Goal: Task Accomplishment & Management: Manage account settings

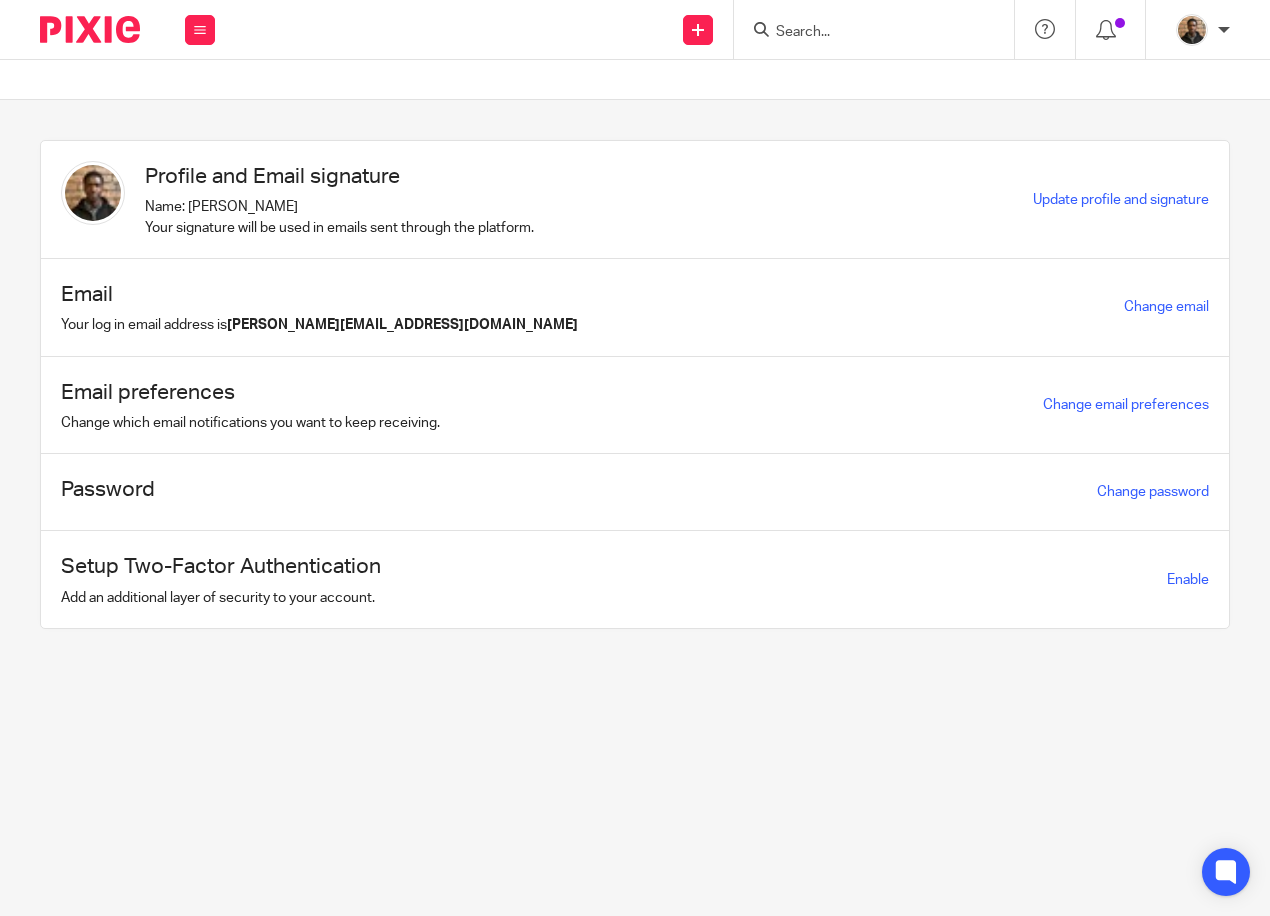
click at [807, 32] on input "Search" at bounding box center [864, 33] width 180 height 18
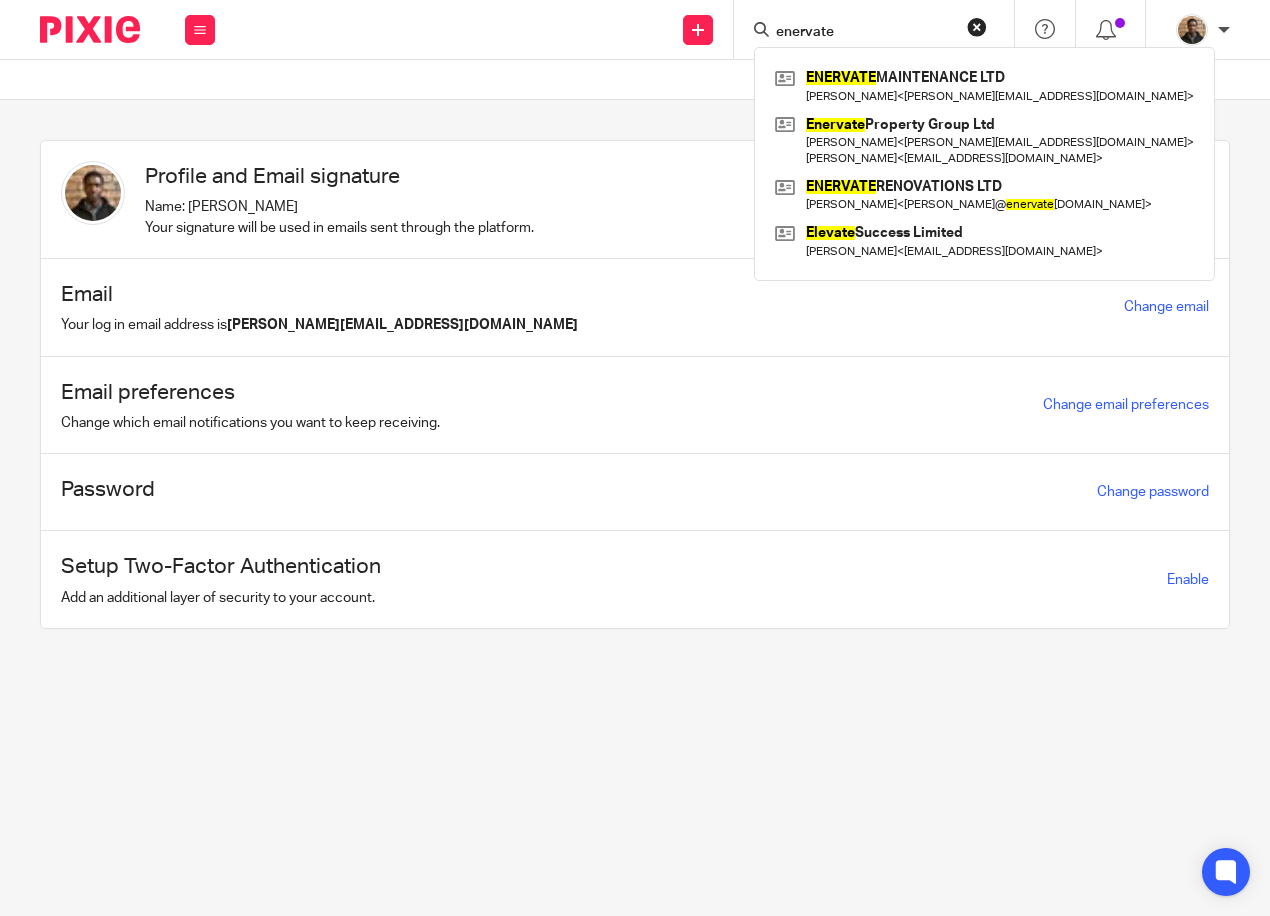
type input "enervate"
click at [979, 27] on button "reset" at bounding box center [977, 27] width 20 height 20
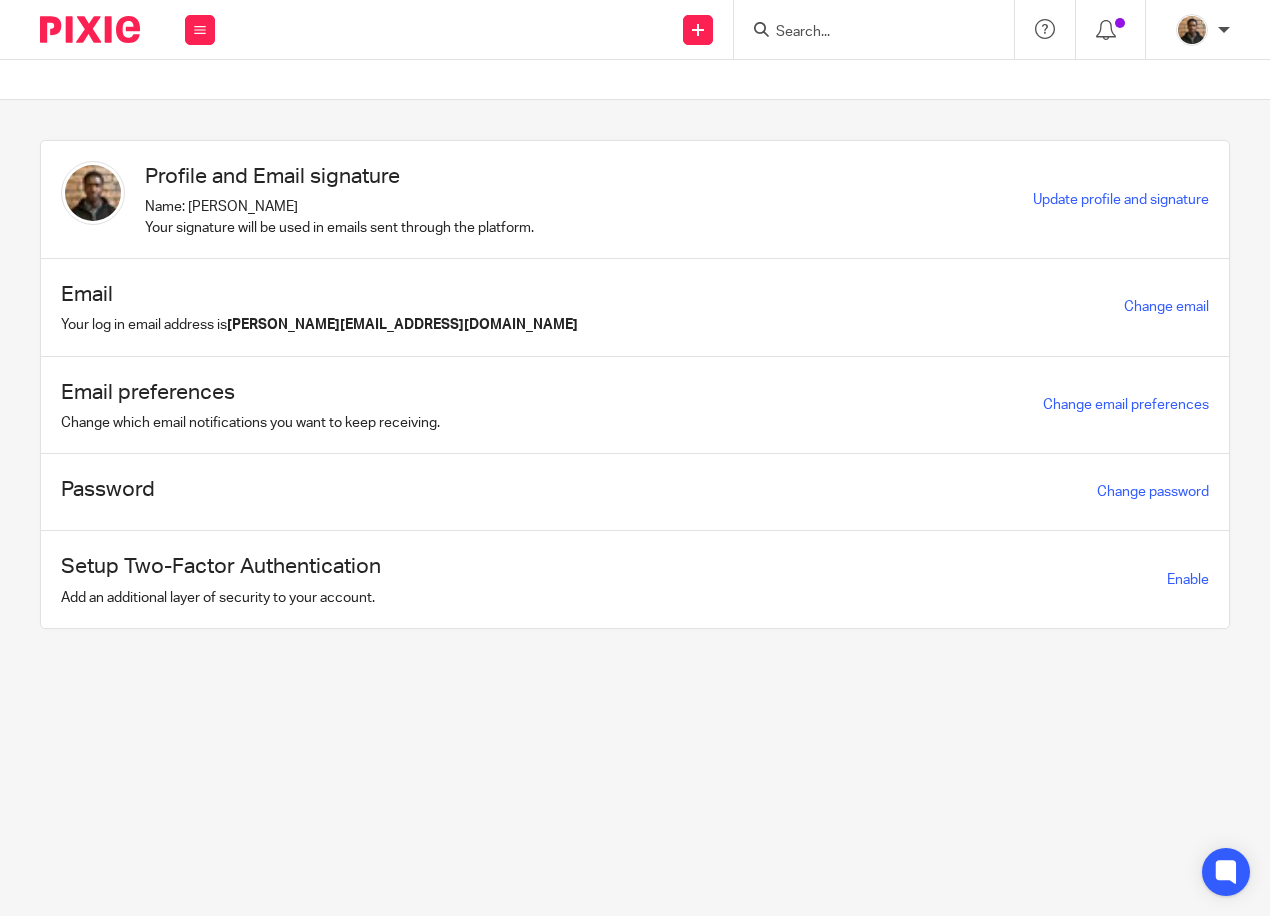
click at [803, 24] on input "Search" at bounding box center [864, 33] width 180 height 18
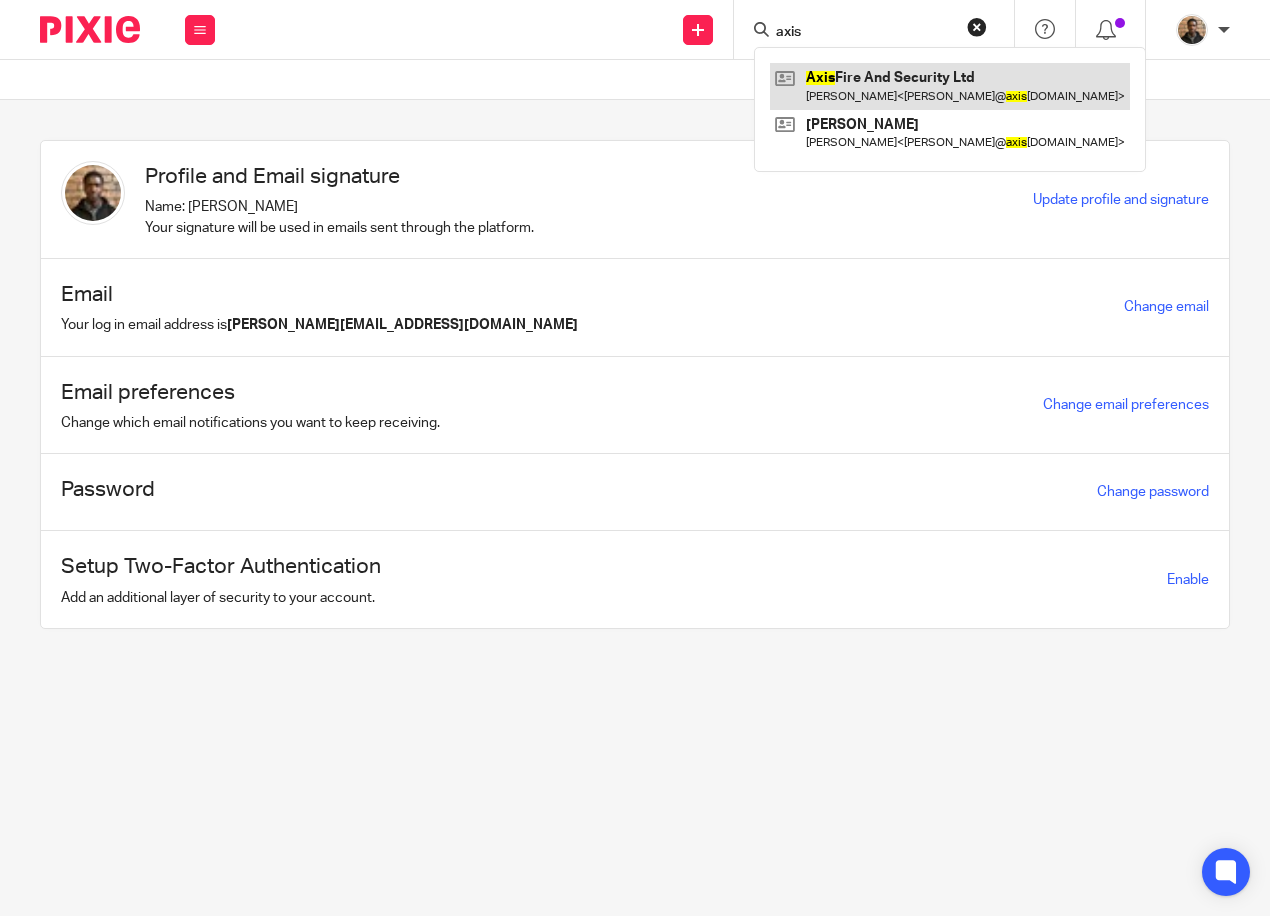
type input "axis"
click at [977, 93] on link at bounding box center [950, 86] width 360 height 46
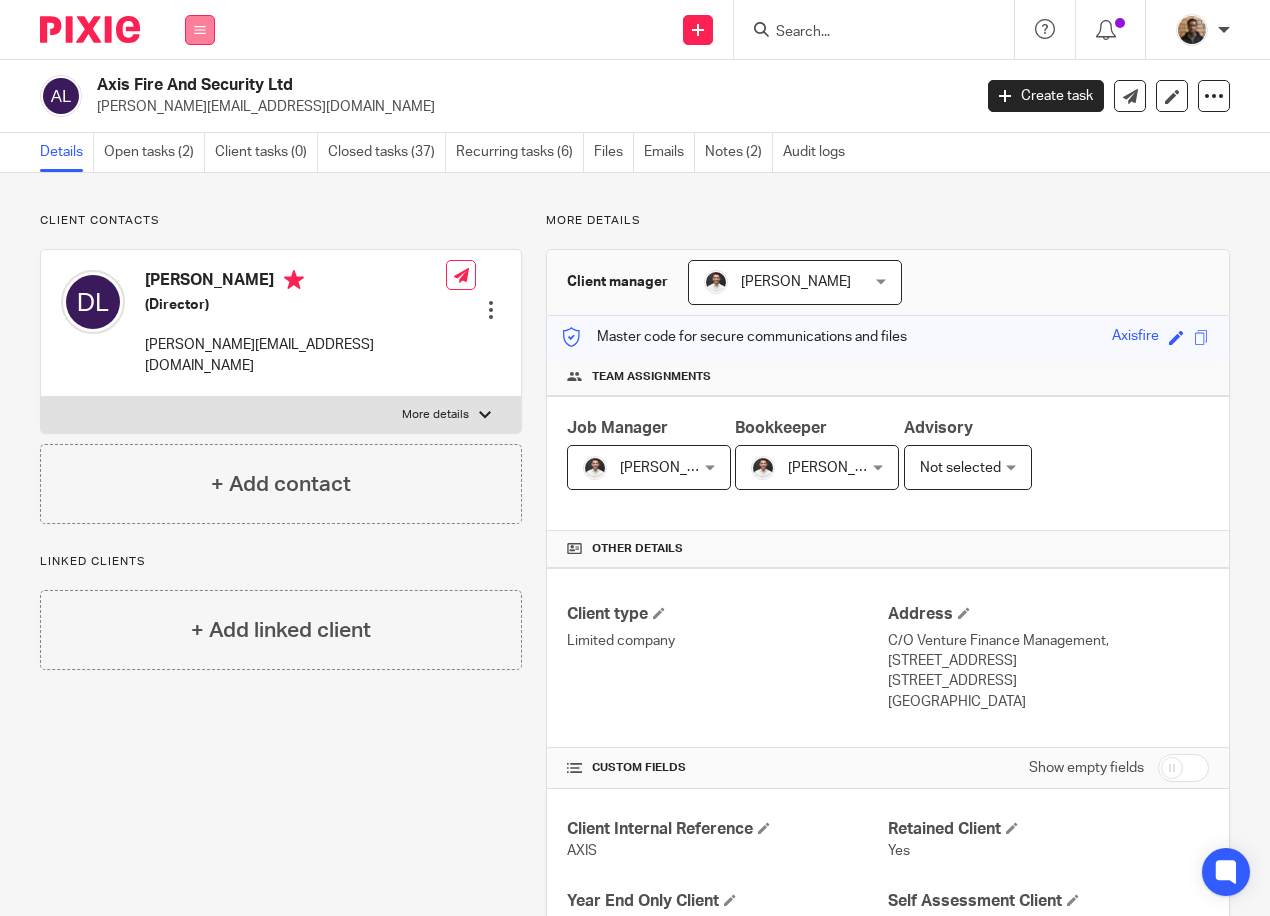
click at [206, 43] on button at bounding box center [200, 30] width 30 height 30
click at [201, 91] on link "Work" at bounding box center [189, 93] width 32 height 14
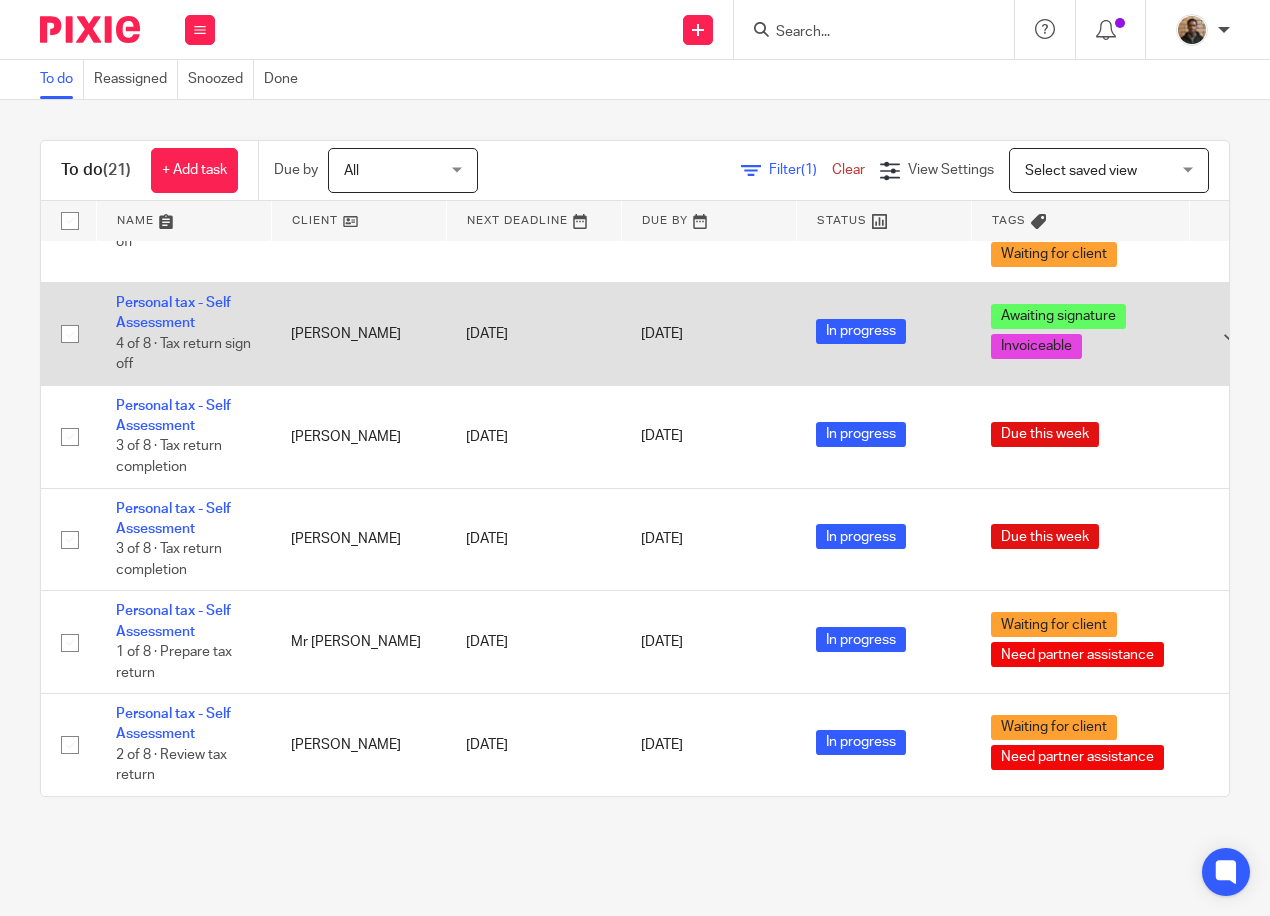
scroll to position [1539, 0]
click at [167, 307] on link "Personal tax - Self Assessment" at bounding box center [173, 313] width 115 height 34
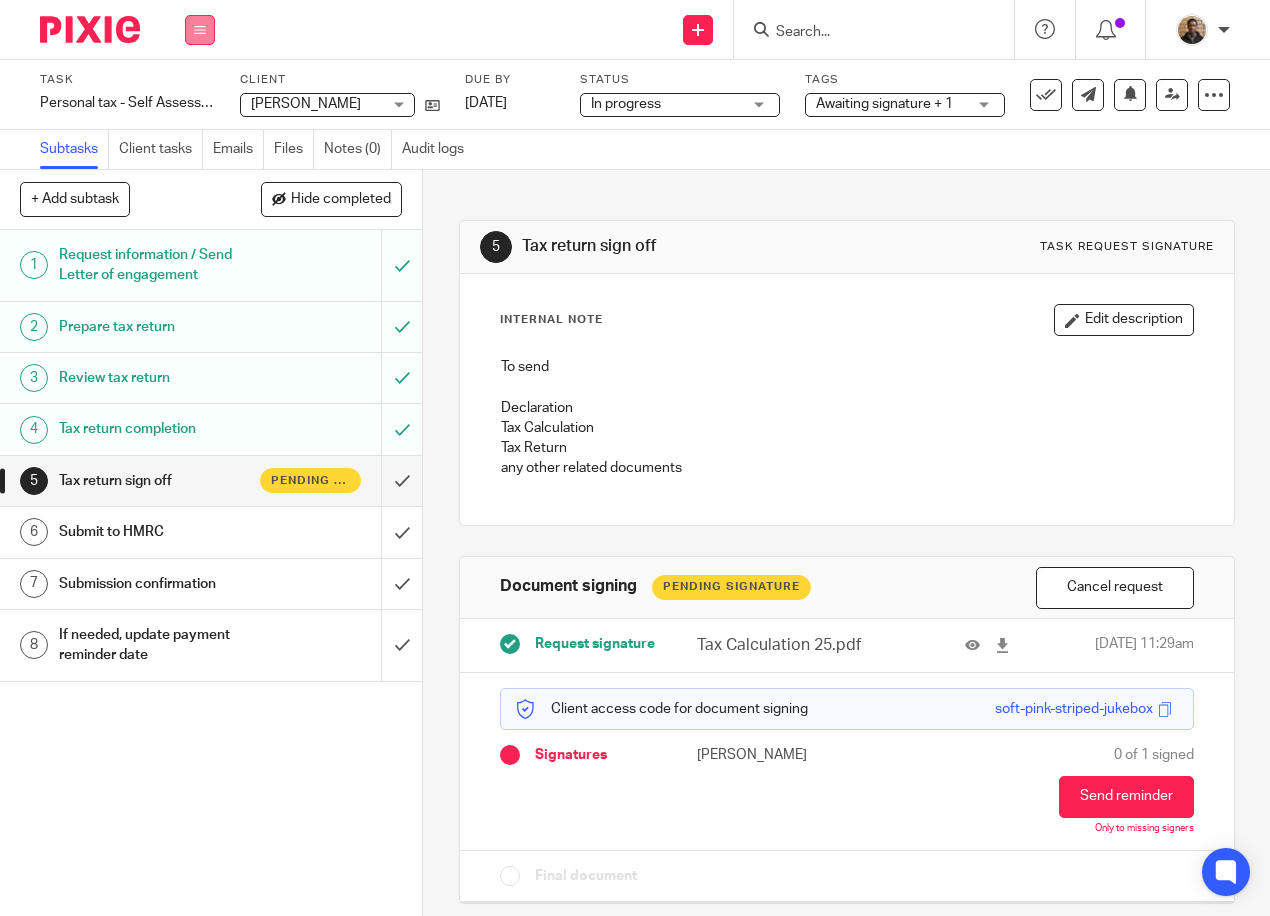
click at [189, 17] on button at bounding box center [200, 30] width 30 height 30
click at [199, 91] on link "Work" at bounding box center [190, 93] width 35 height 14
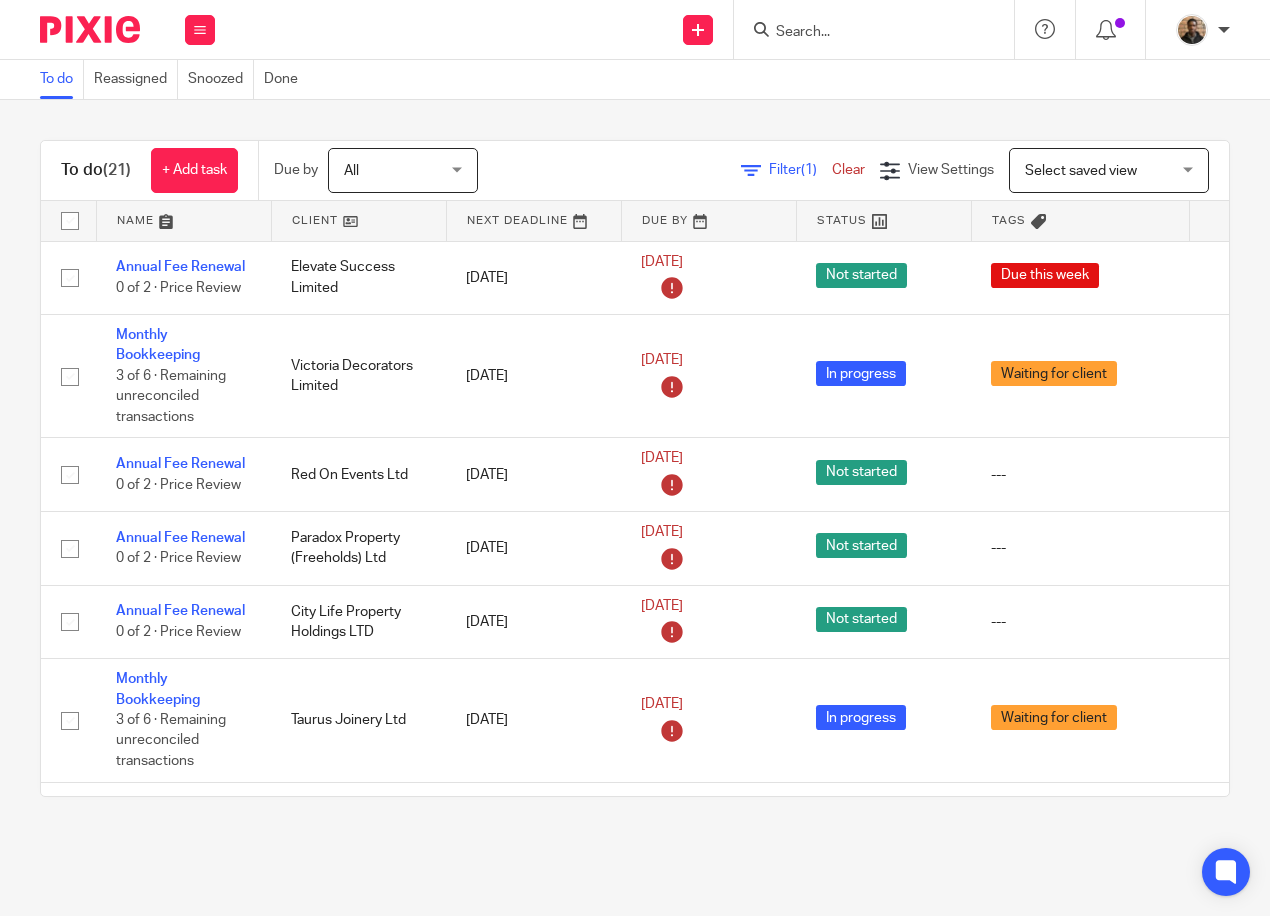
click at [797, 29] on input "Search" at bounding box center [864, 33] width 180 height 18
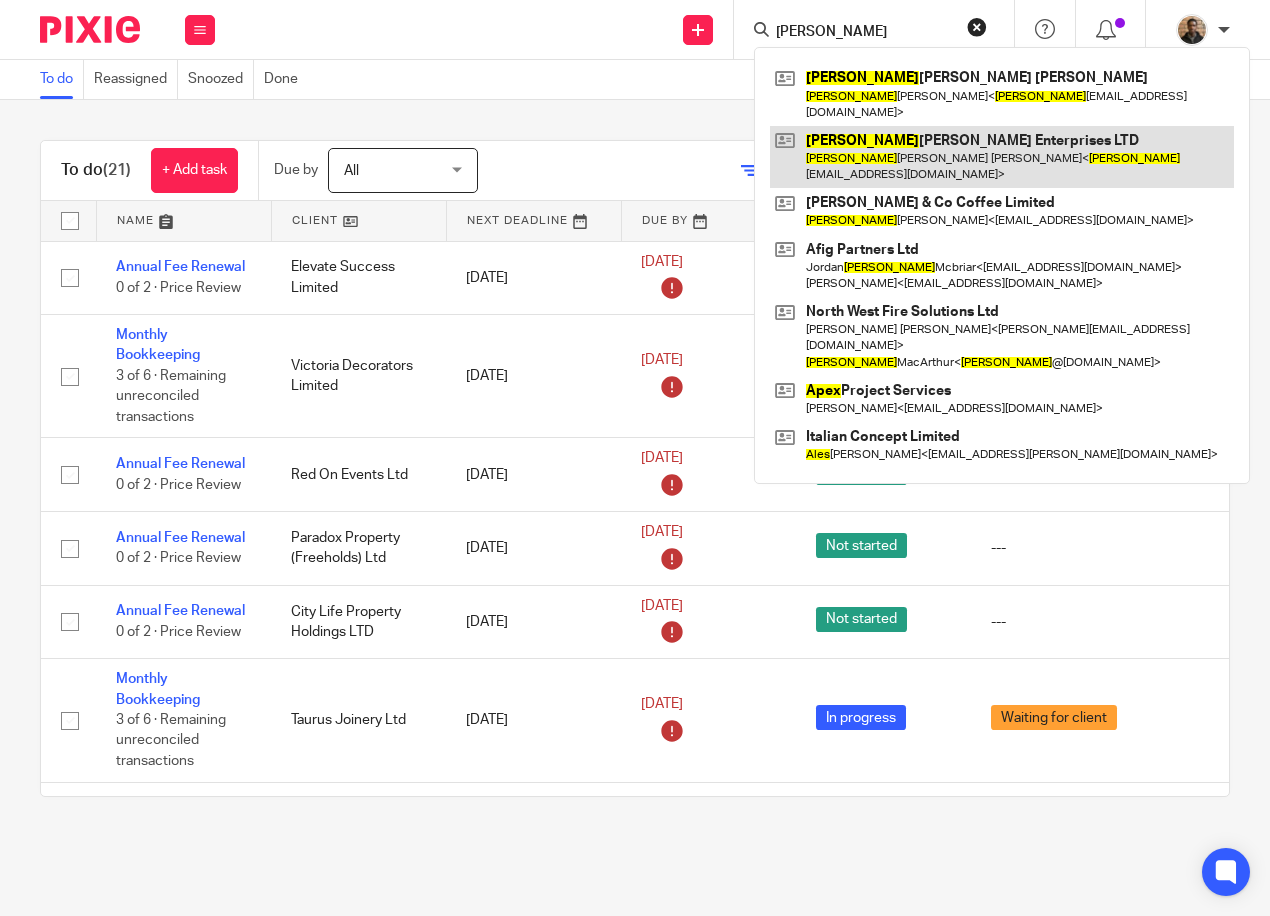
type input "alex"
click at [864, 132] on link at bounding box center [1002, 157] width 464 height 62
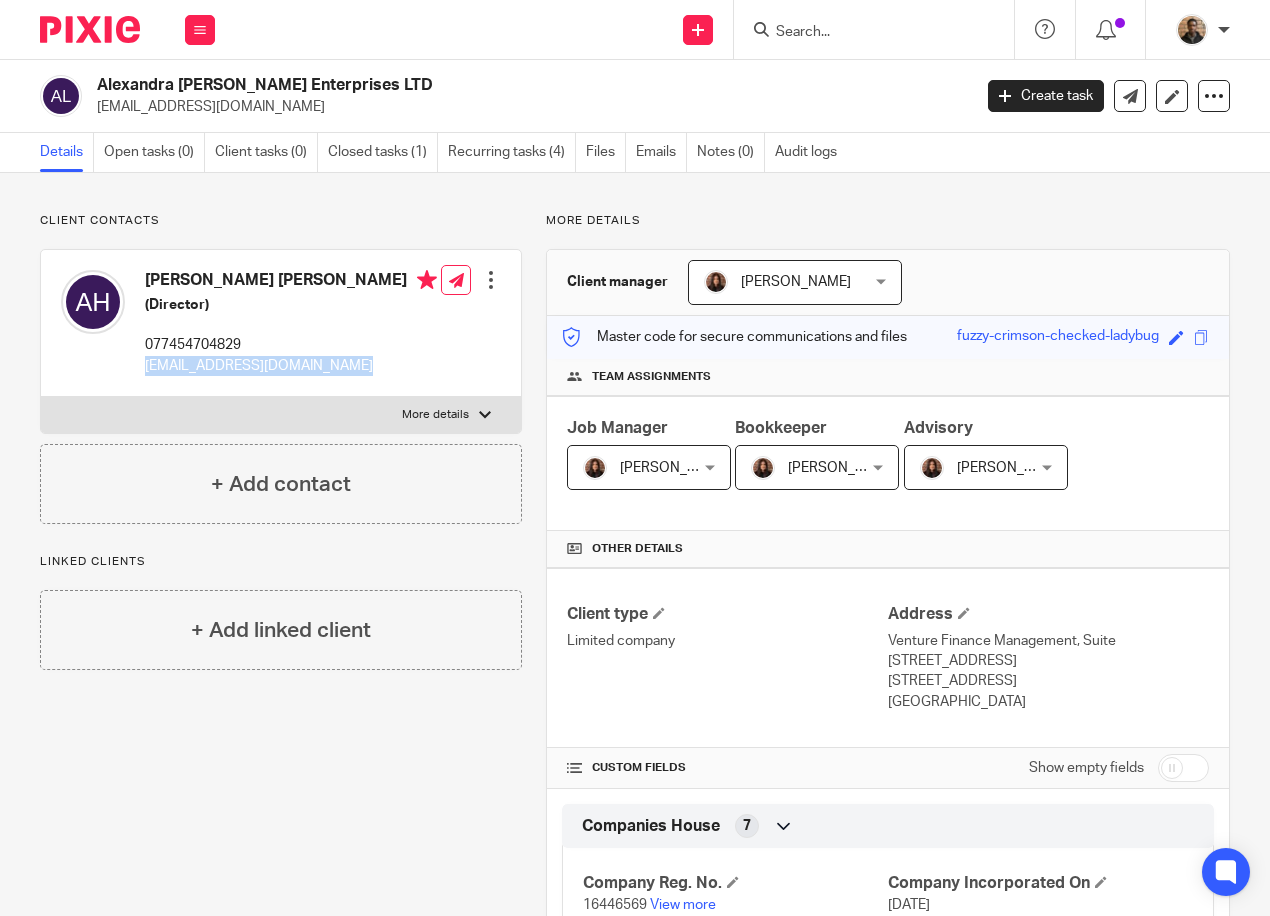
drag, startPoint x: 145, startPoint y: 365, endPoint x: 336, endPoint y: 381, distance: 191.7
click at [336, 381] on div "[PERSON_NAME] [PERSON_NAME] (Director) 077454704829 [EMAIL_ADDRESS][DOMAIN_NAME]" at bounding box center [249, 323] width 376 height 126
drag, startPoint x: 336, startPoint y: 381, endPoint x: 326, endPoint y: 365, distance: 18.9
copy p "[EMAIL_ADDRESS][DOMAIN_NAME]"
click at [1109, 226] on p "More details" at bounding box center [888, 221] width 684 height 16
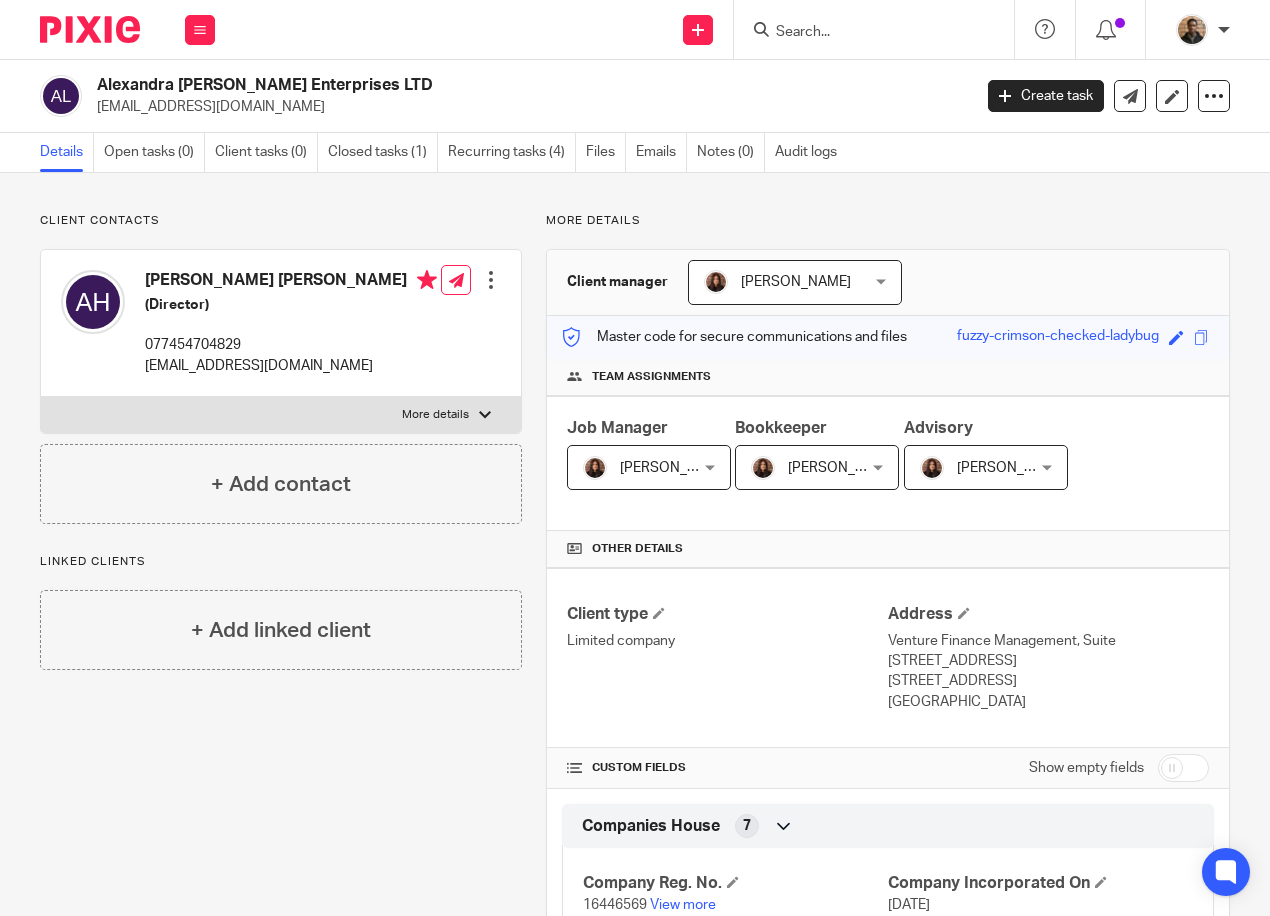
click at [840, 40] on input "Search" at bounding box center [864, 33] width 180 height 18
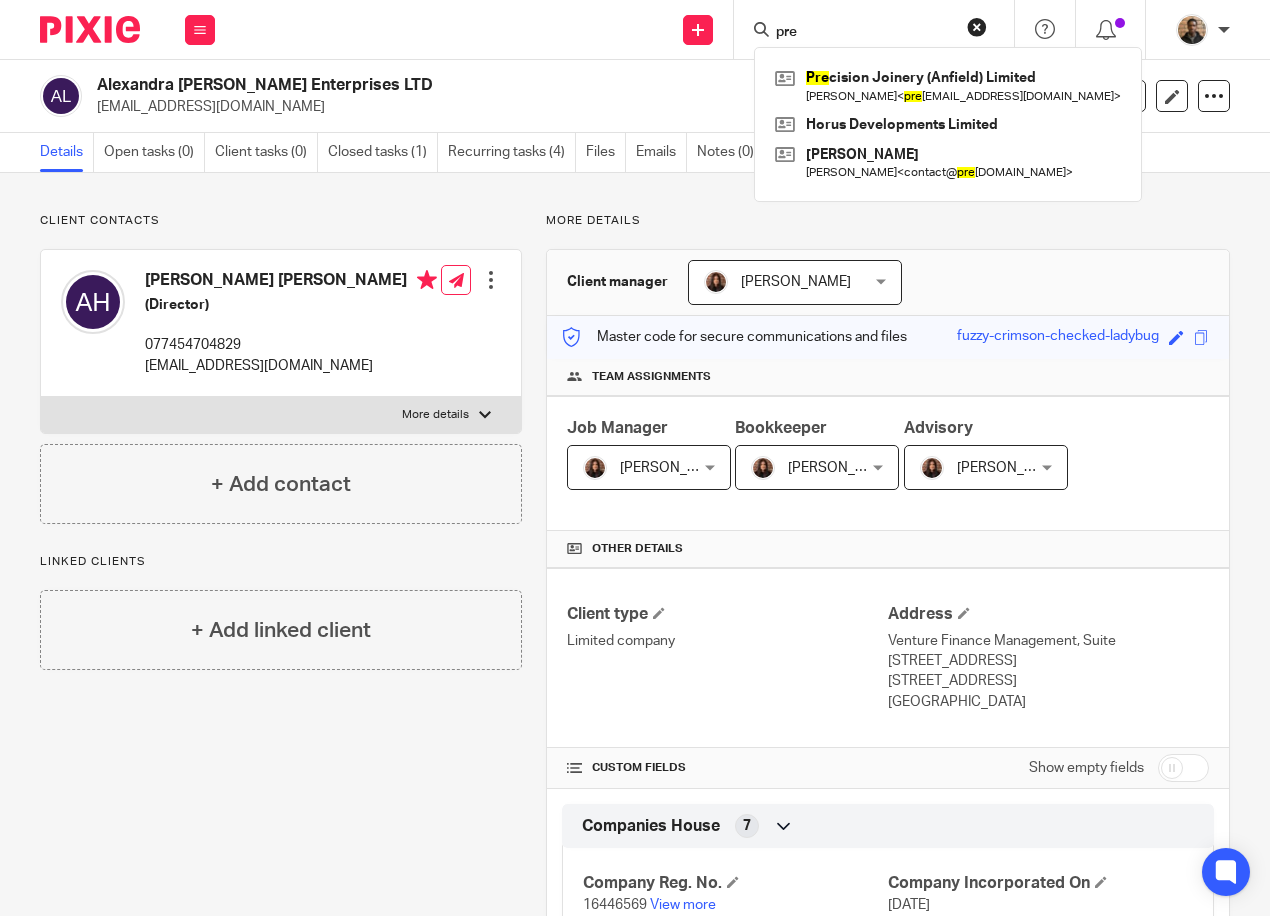
type input "pre"
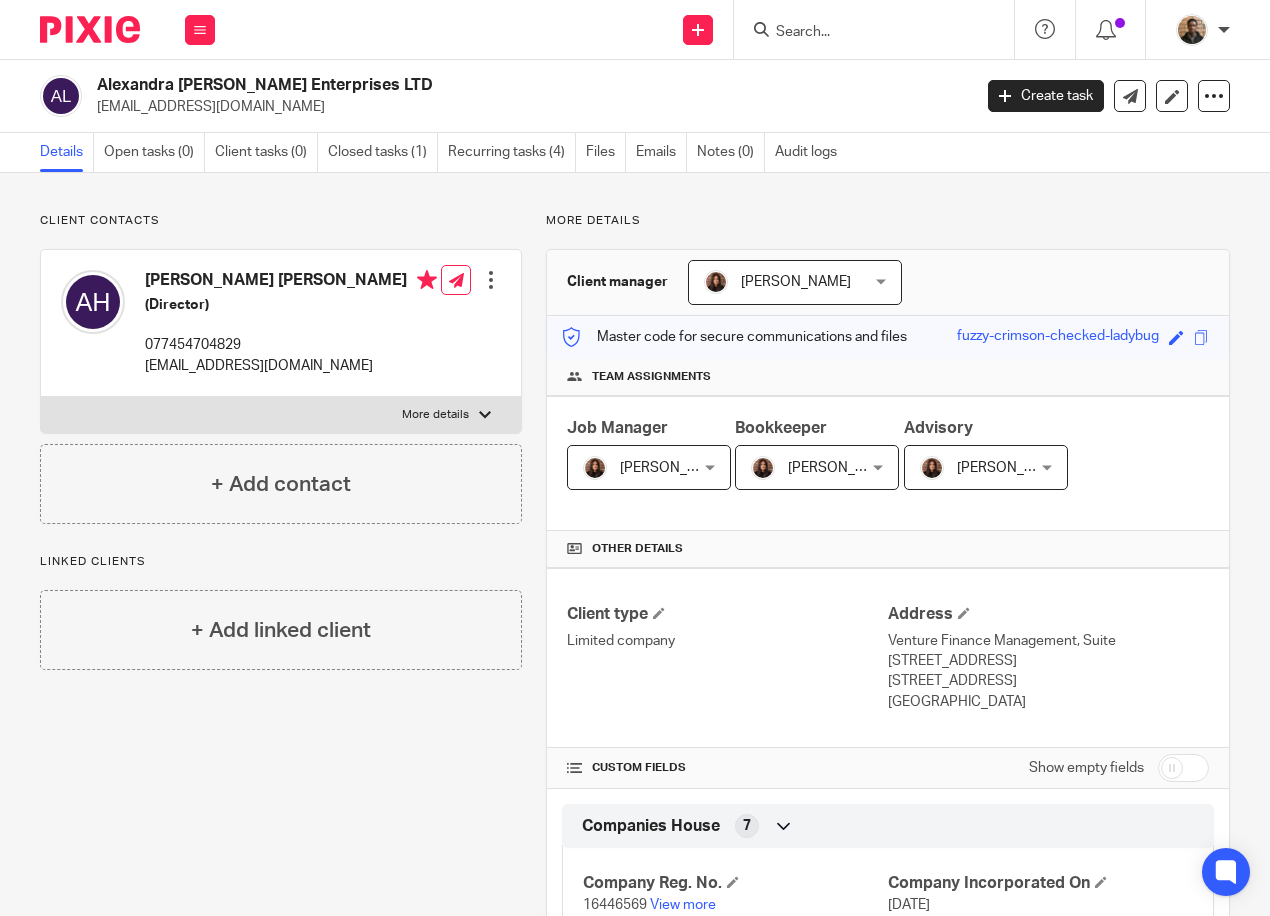
click at [814, 28] on input "Search" at bounding box center [864, 33] width 180 height 18
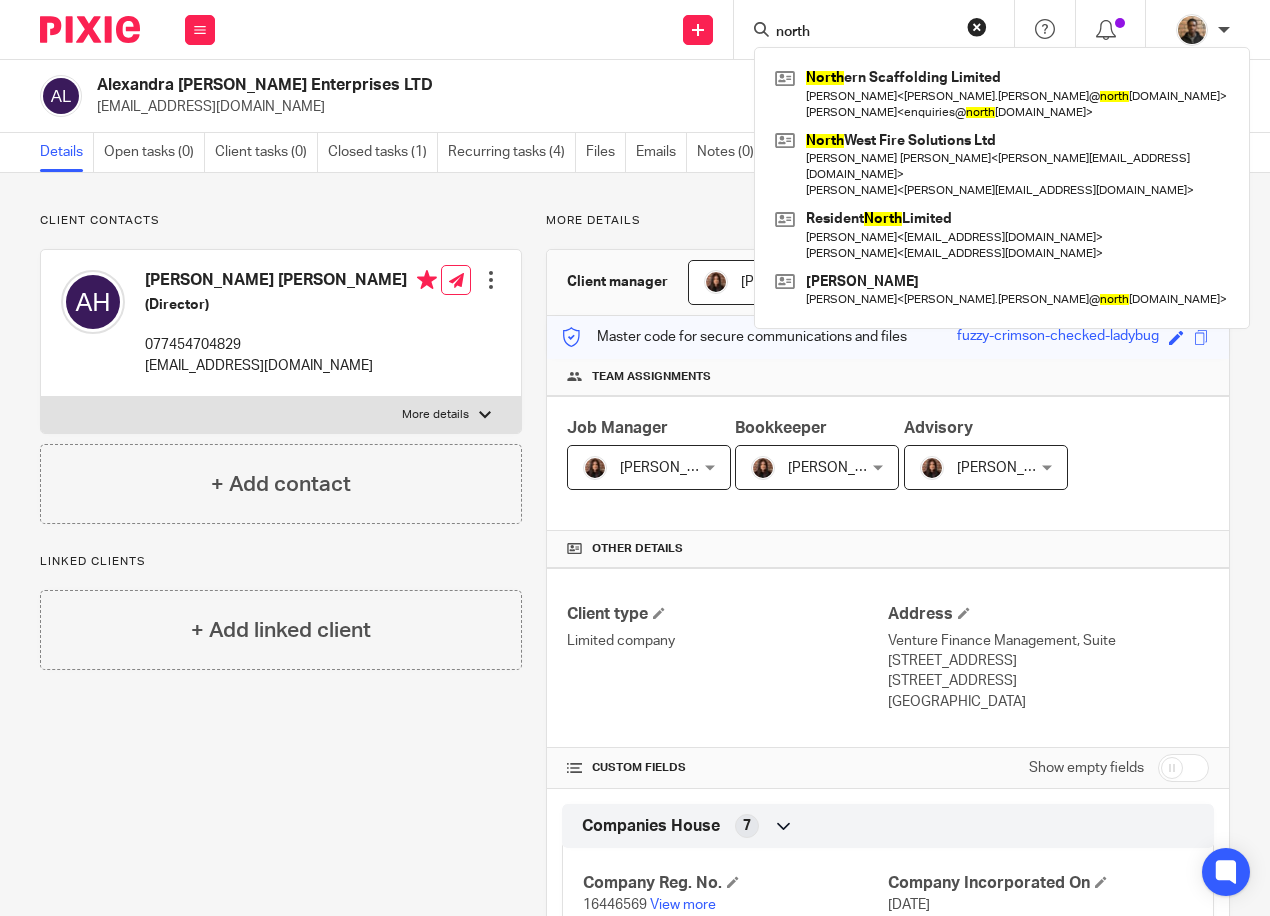
type input "north"
click at [979, 31] on button "reset" at bounding box center [977, 27] width 20 height 20
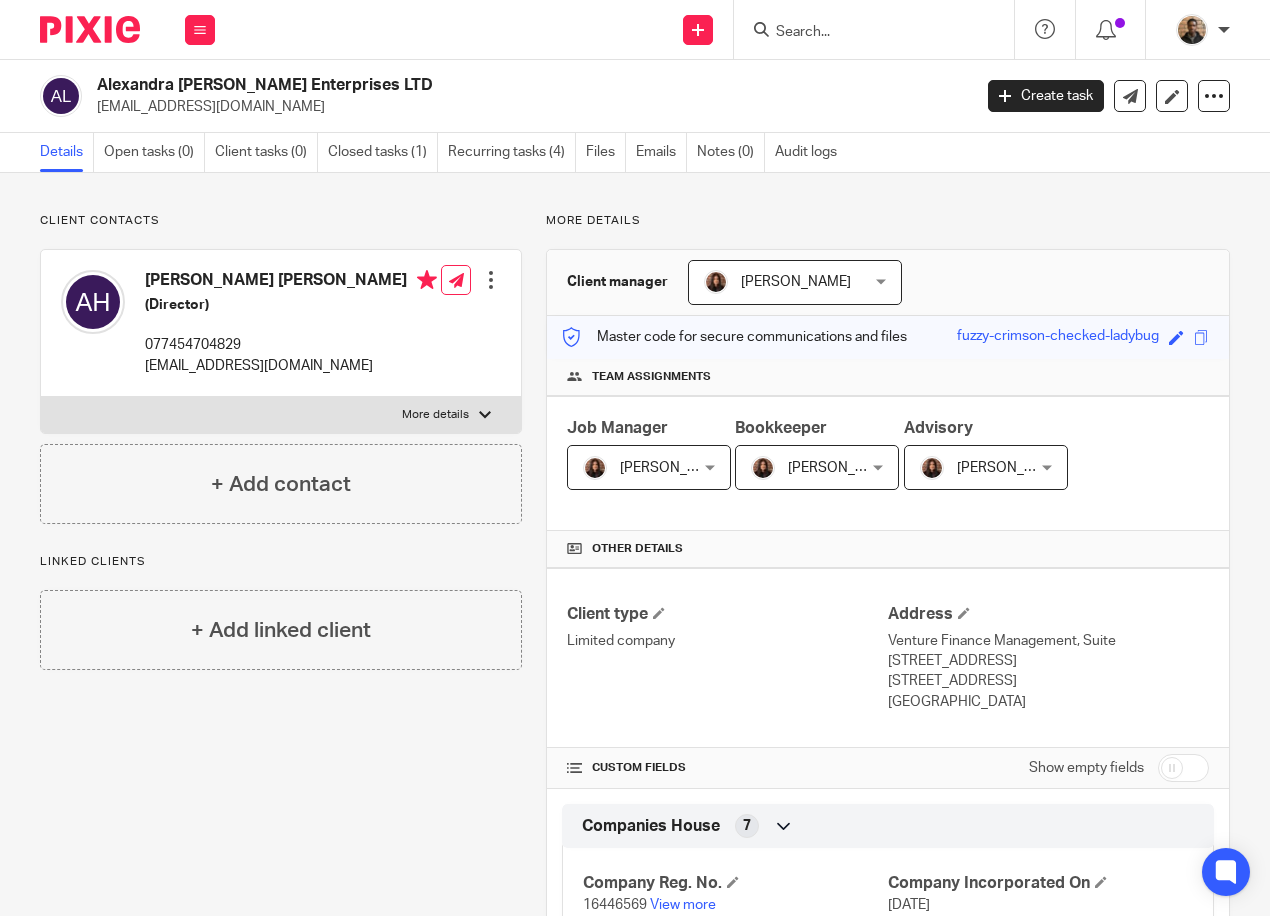
click at [899, 29] on input "Search" at bounding box center [864, 33] width 180 height 18
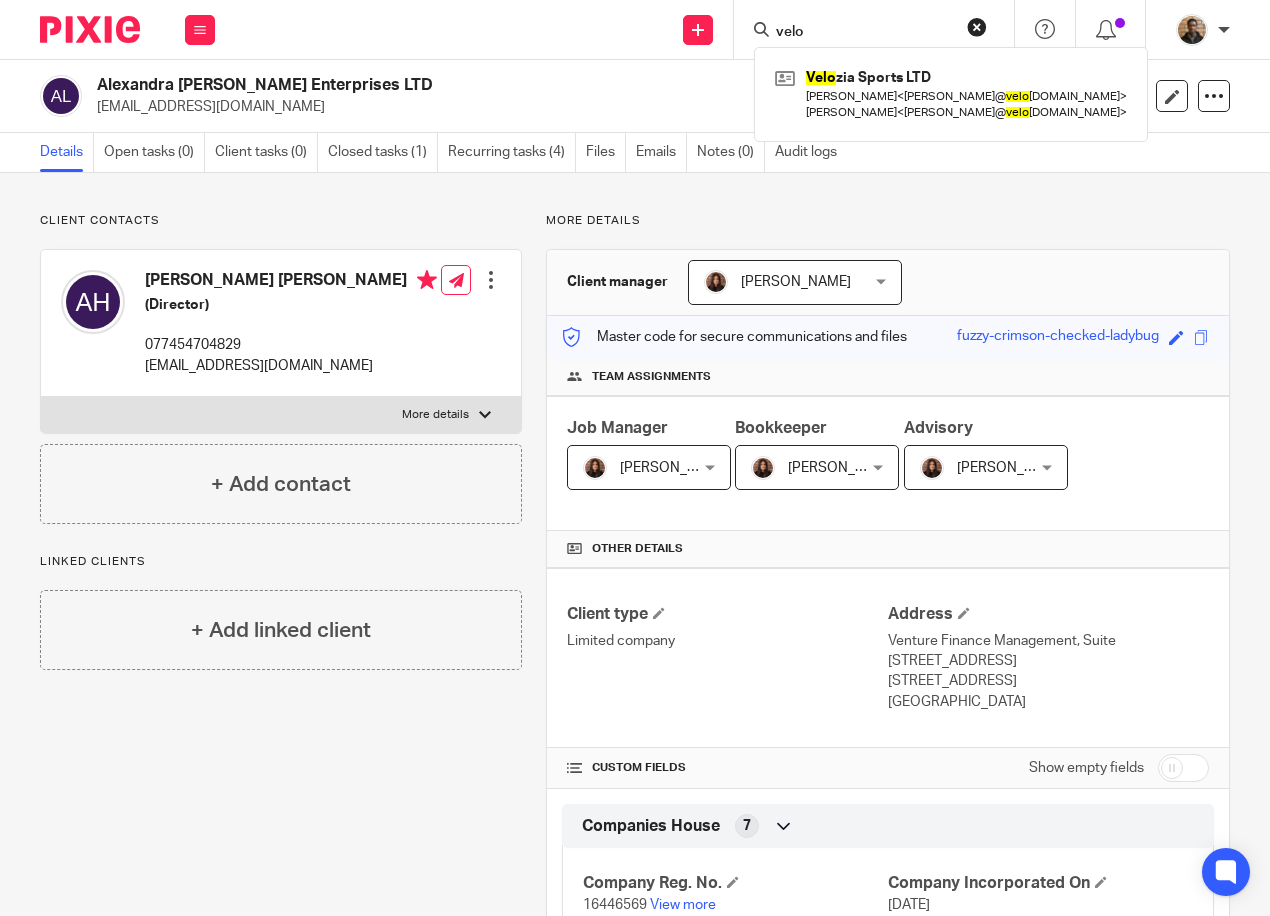
type input "velo"
click at [970, 28] on button "reset" at bounding box center [977, 27] width 20 height 20
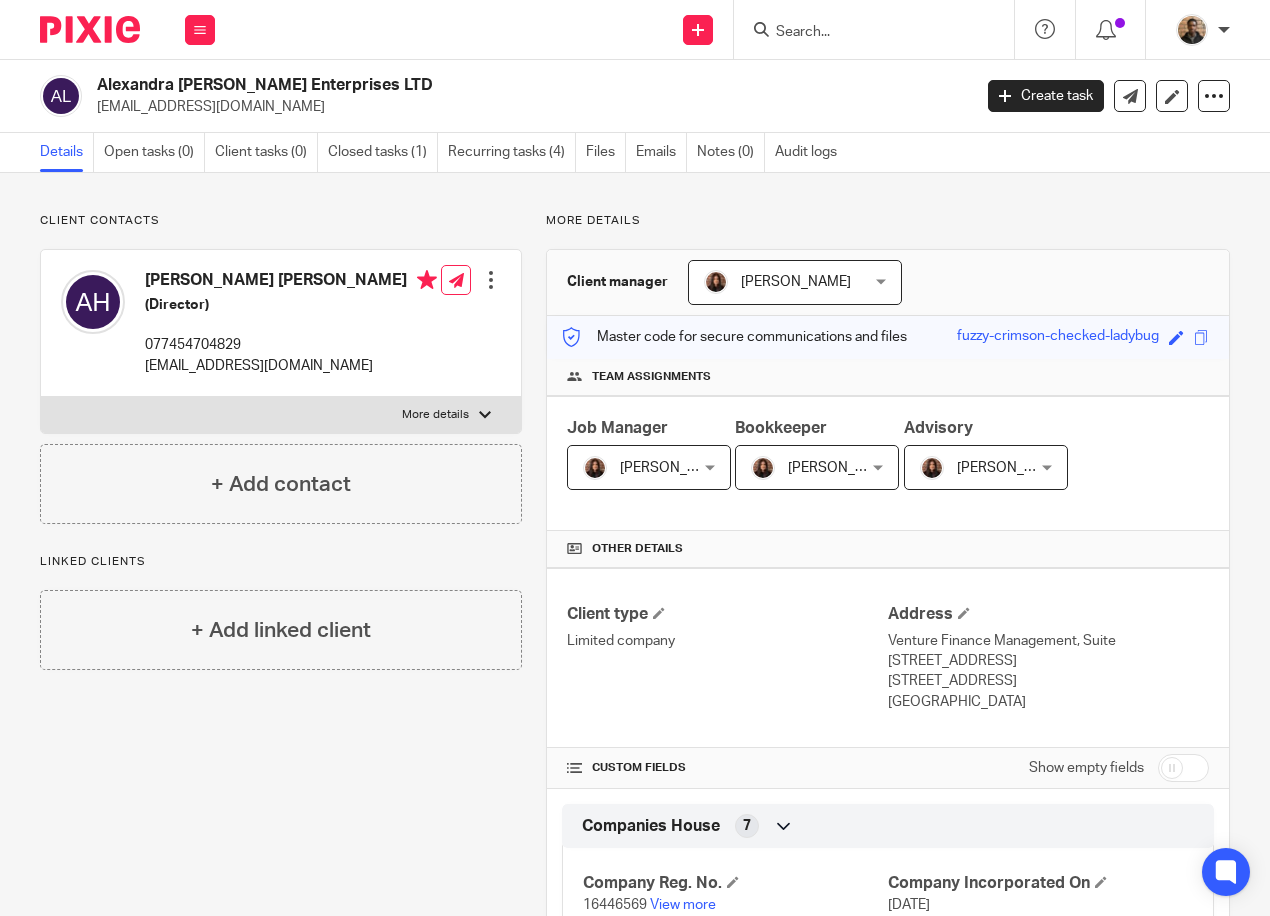
click at [835, 33] on input "Search" at bounding box center [864, 33] width 180 height 18
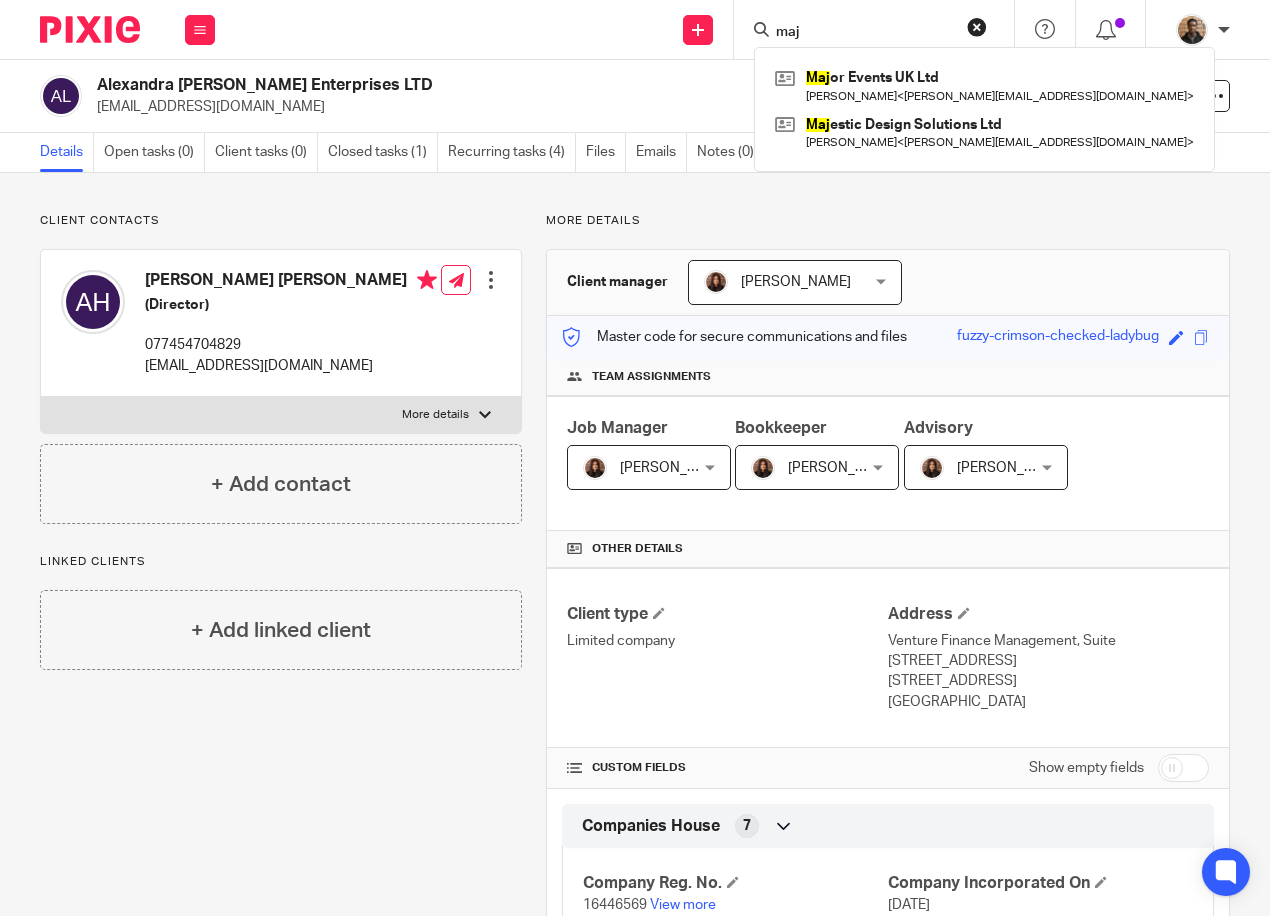
type input "maj"
click at [973, 24] on button "reset" at bounding box center [977, 27] width 20 height 20
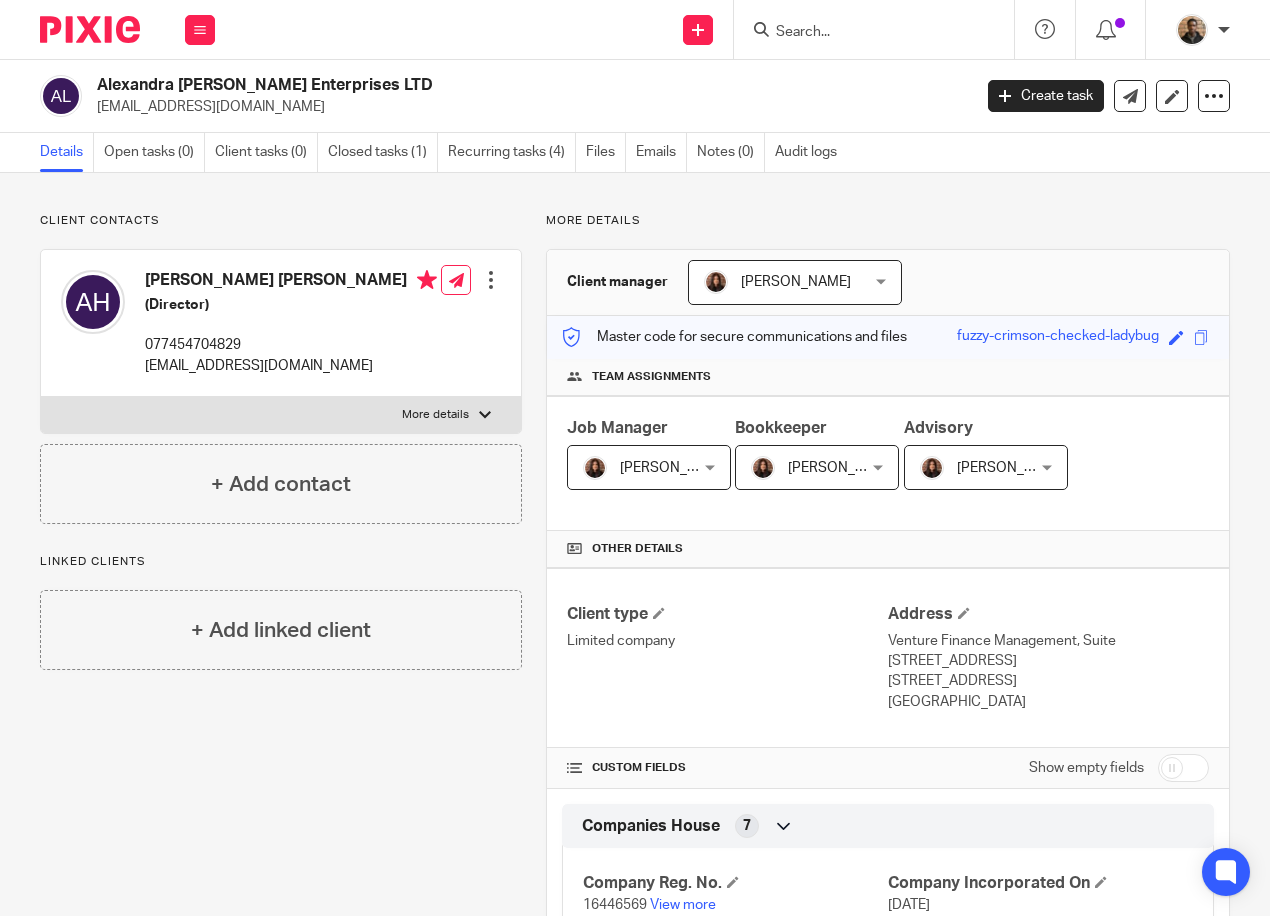
click at [867, 28] on input "Search" at bounding box center [864, 33] width 180 height 18
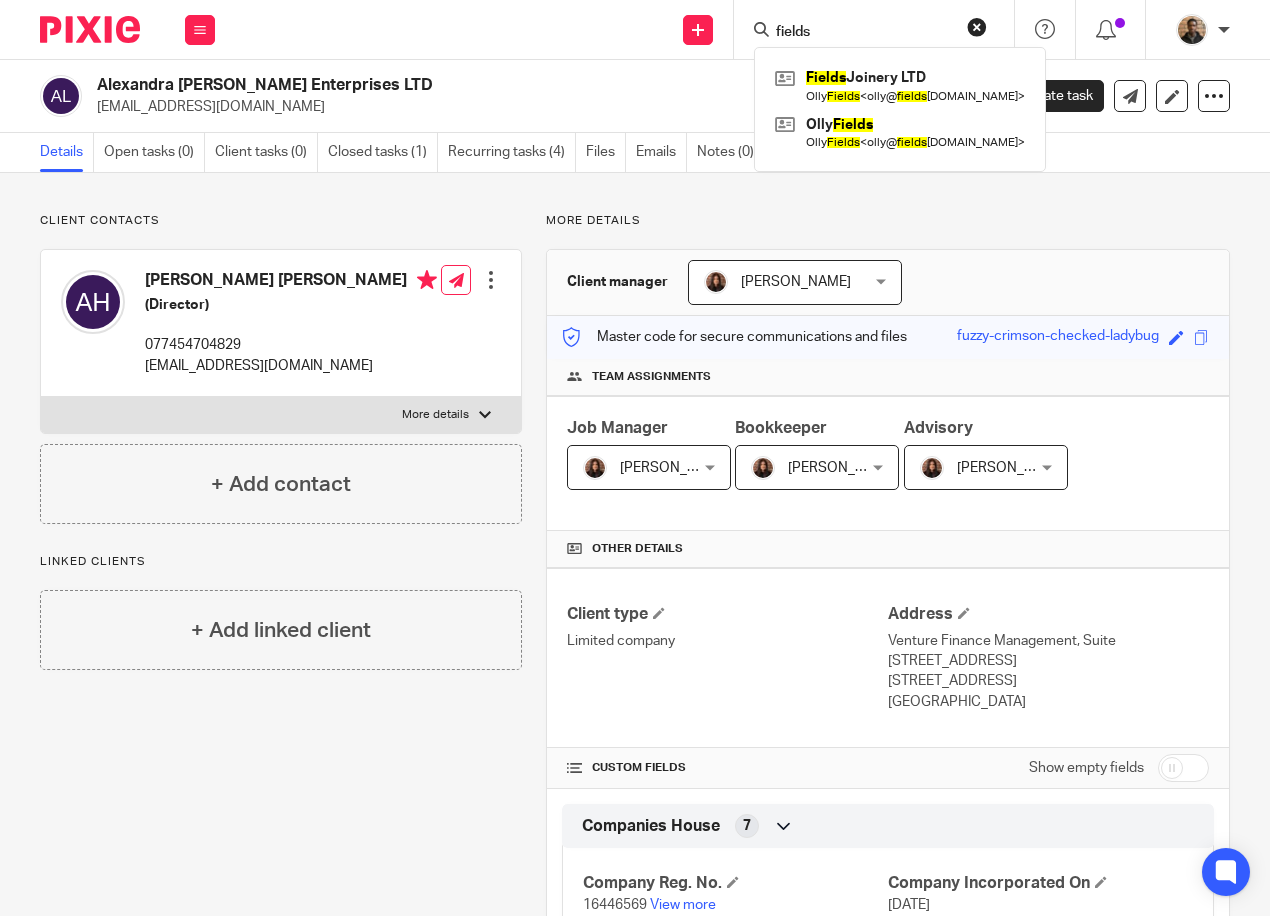
type input "fields"
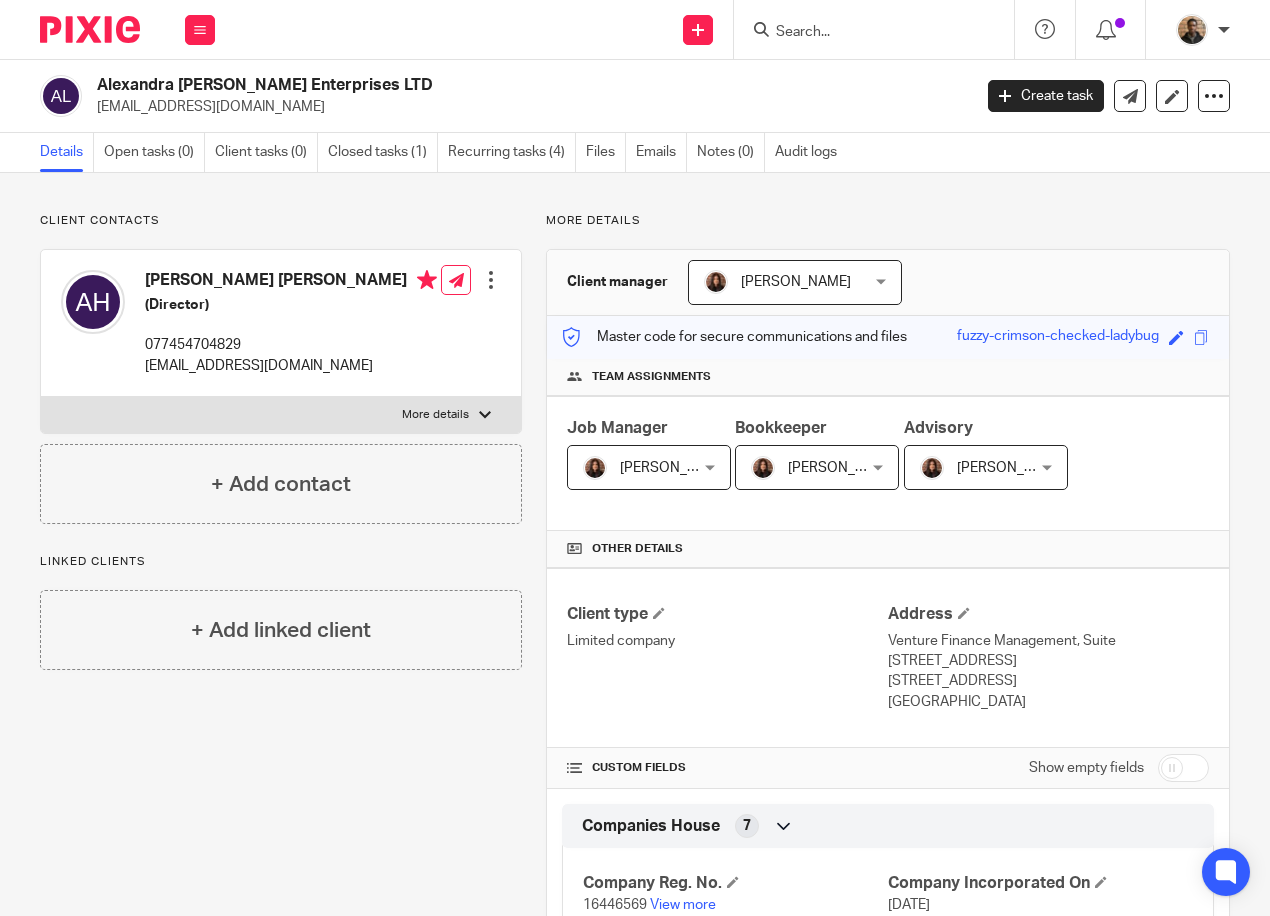
click at [819, 222] on p "More details" at bounding box center [888, 221] width 684 height 16
click at [833, 28] on input "Search" at bounding box center [864, 33] width 180 height 18
type input "zeal"
click at [892, 73] on link at bounding box center [894, 78] width 248 height 30
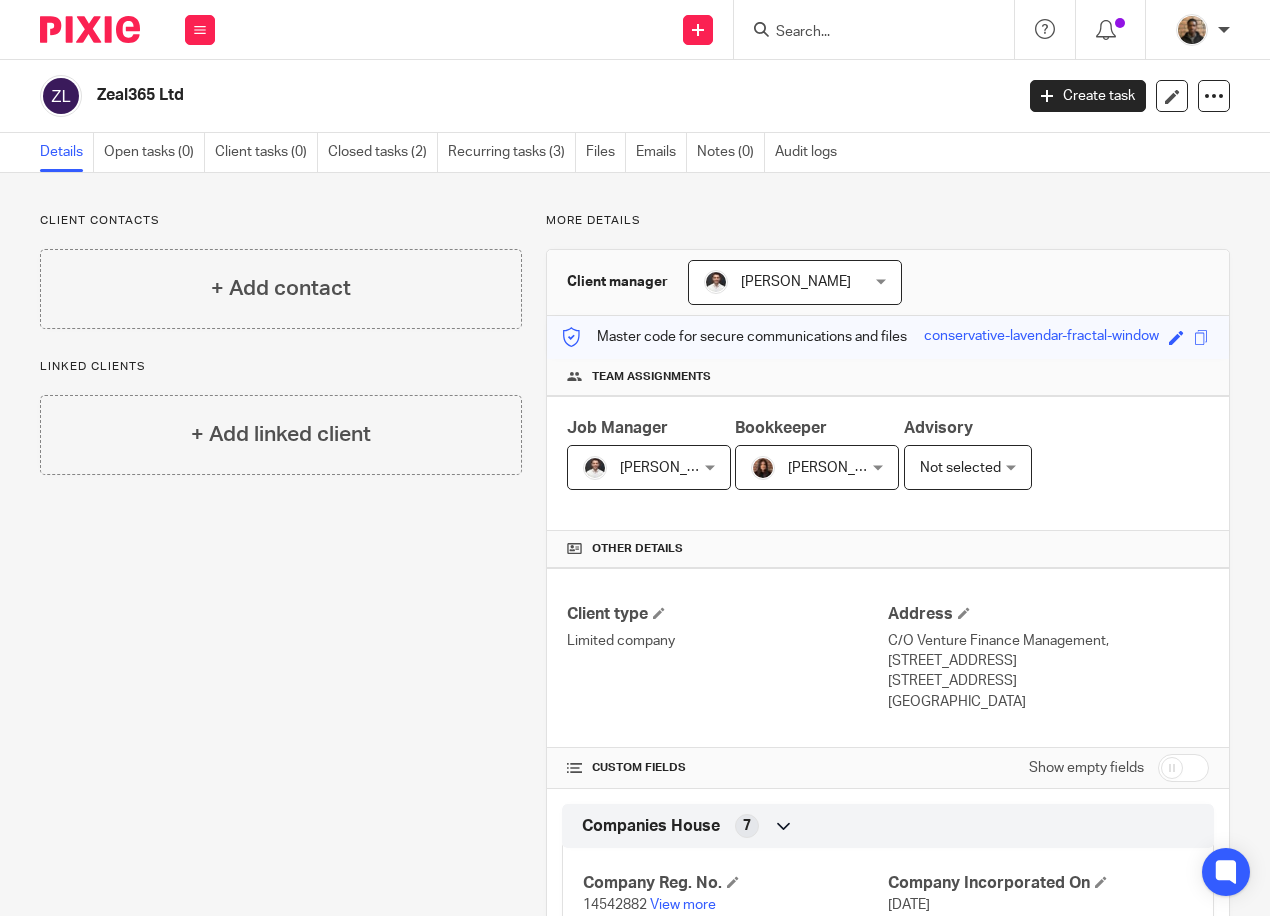
click at [799, 25] on input "Search" at bounding box center [864, 33] width 180 height 18
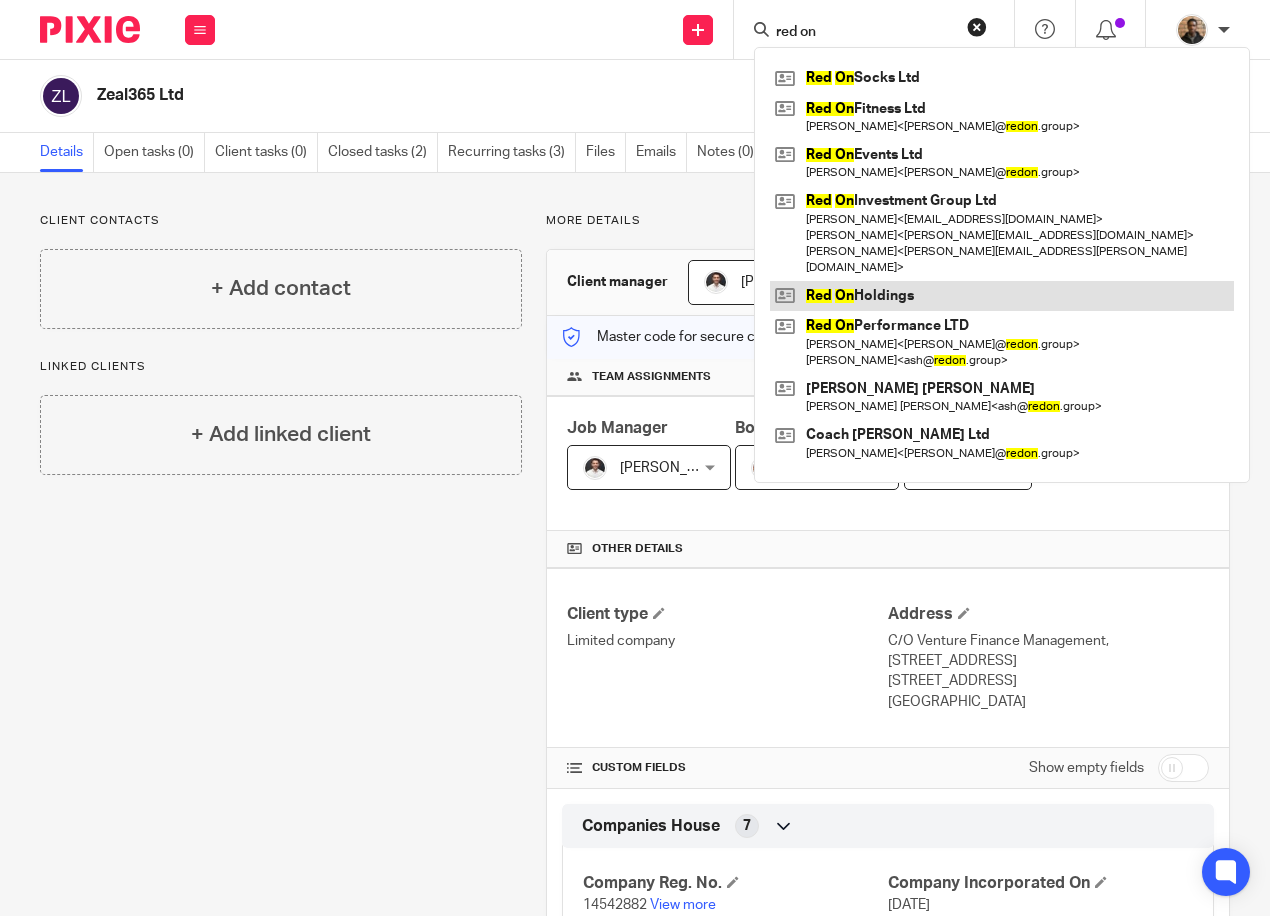
type input "red on"
click at [990, 281] on link at bounding box center [1002, 296] width 464 height 30
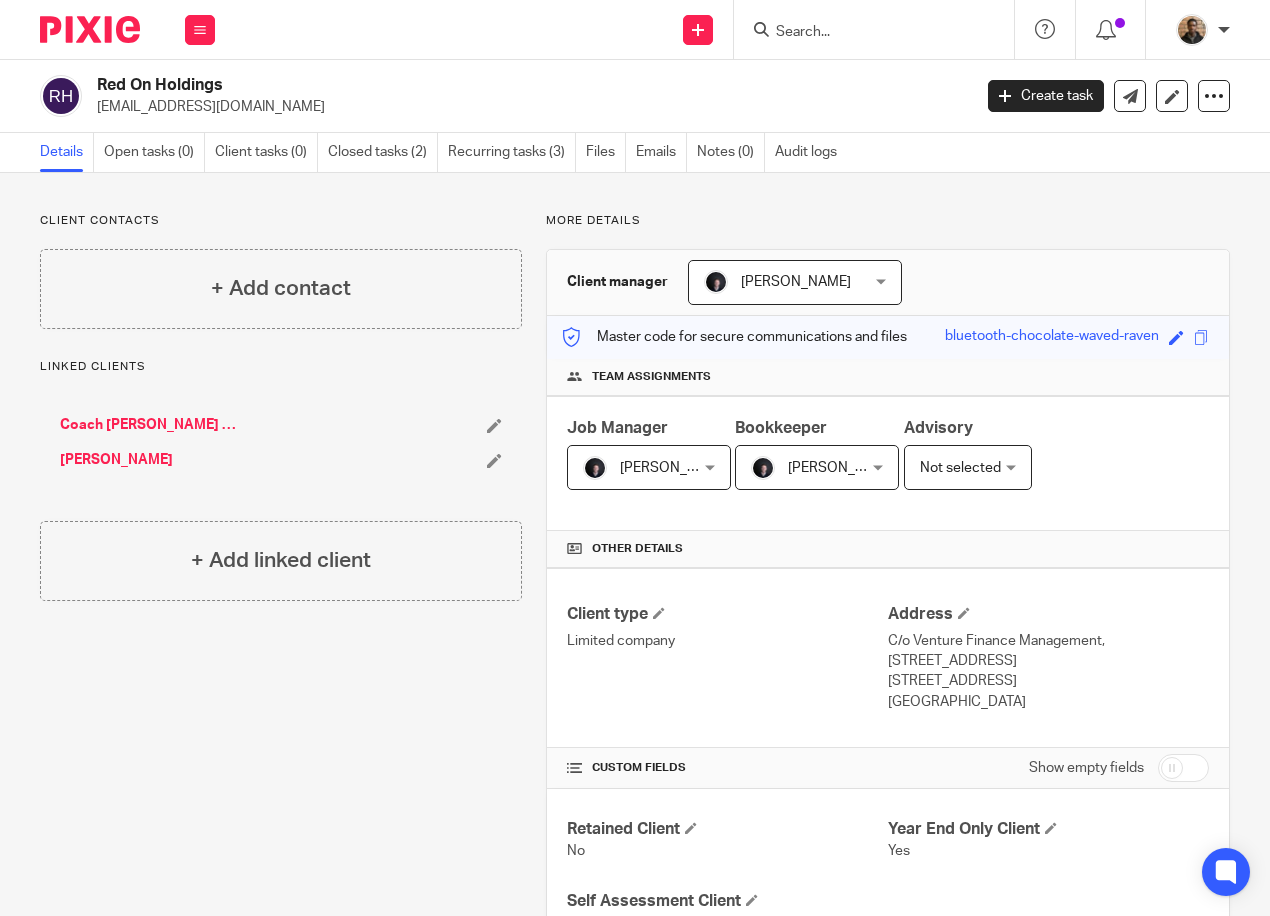
drag, startPoint x: 98, startPoint y: 104, endPoint x: 309, endPoint y: 109, distance: 211.1
click at [309, 109] on p "coachmikechadwick@gmail.com" at bounding box center [527, 107] width 861 height 20
drag, startPoint x: 309, startPoint y: 109, endPoint x: 281, endPoint y: 107, distance: 28.1
copy p "coachmikechadwick@gmail.com"
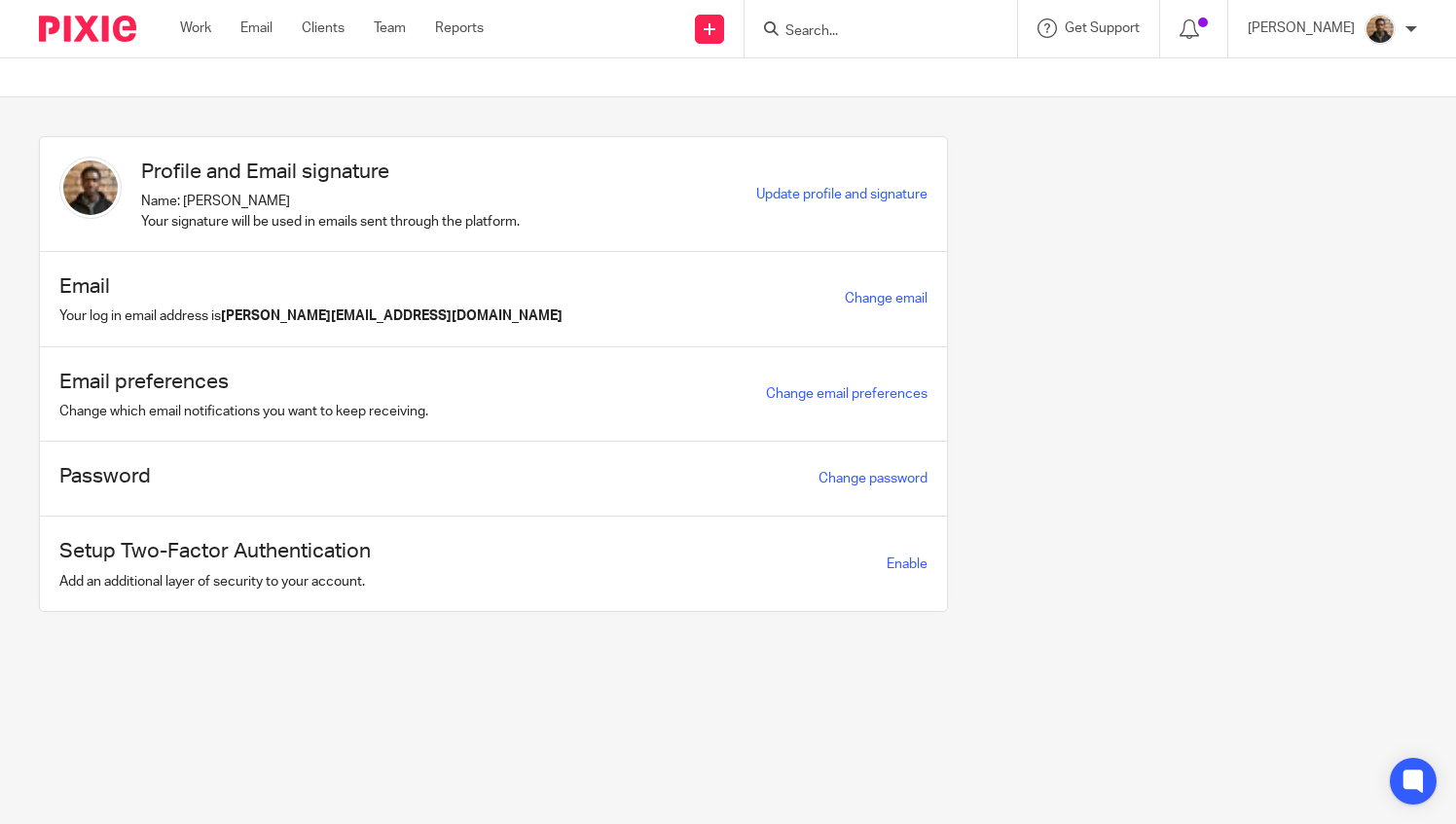
click at [831, 32] on input "Search" at bounding box center [871, 32] width 175 height 18
click at [205, 33] on link "Work" at bounding box center [196, 28] width 31 height 19
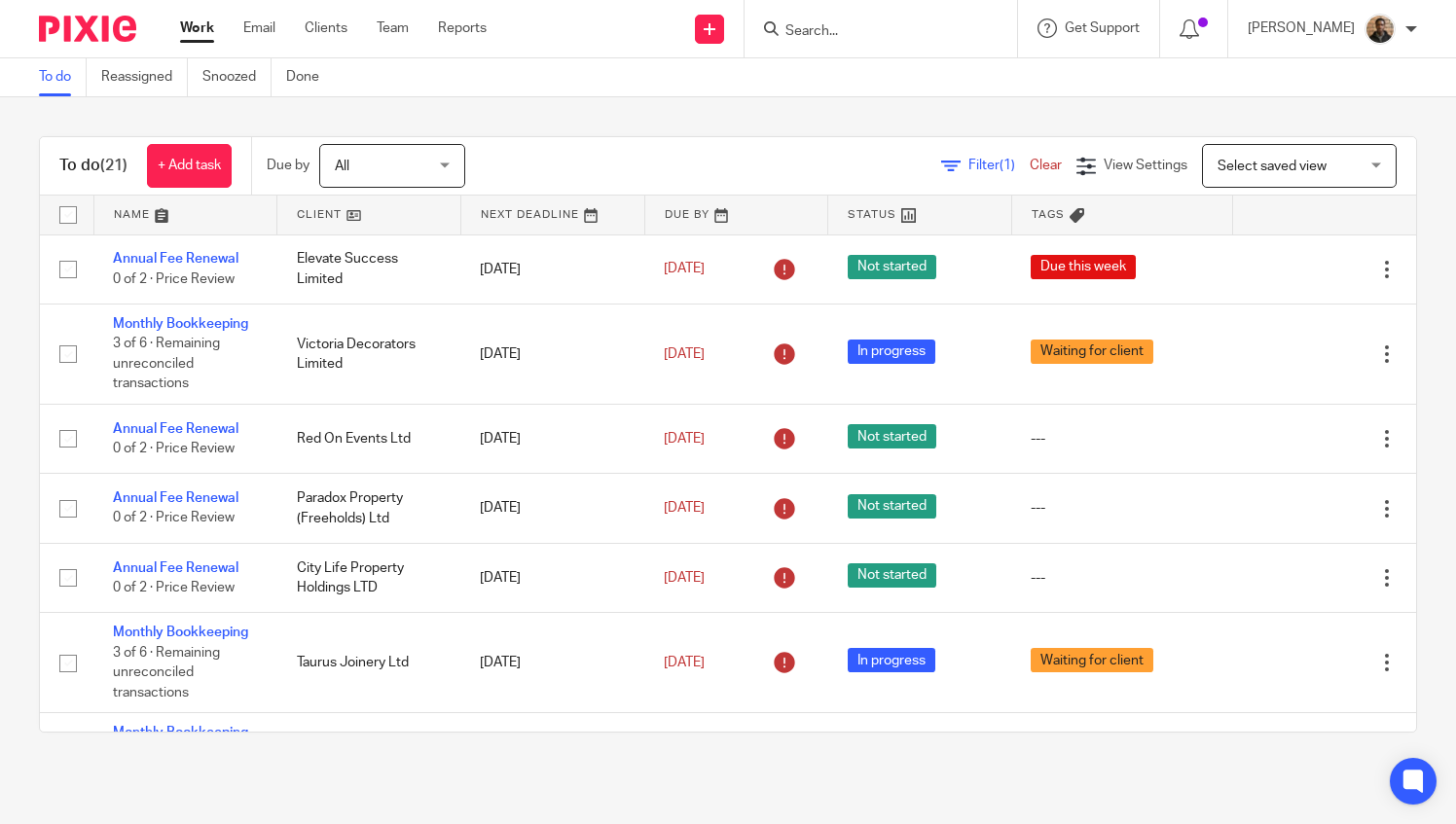
click at [159, 210] on link at bounding box center [186, 215] width 183 height 39
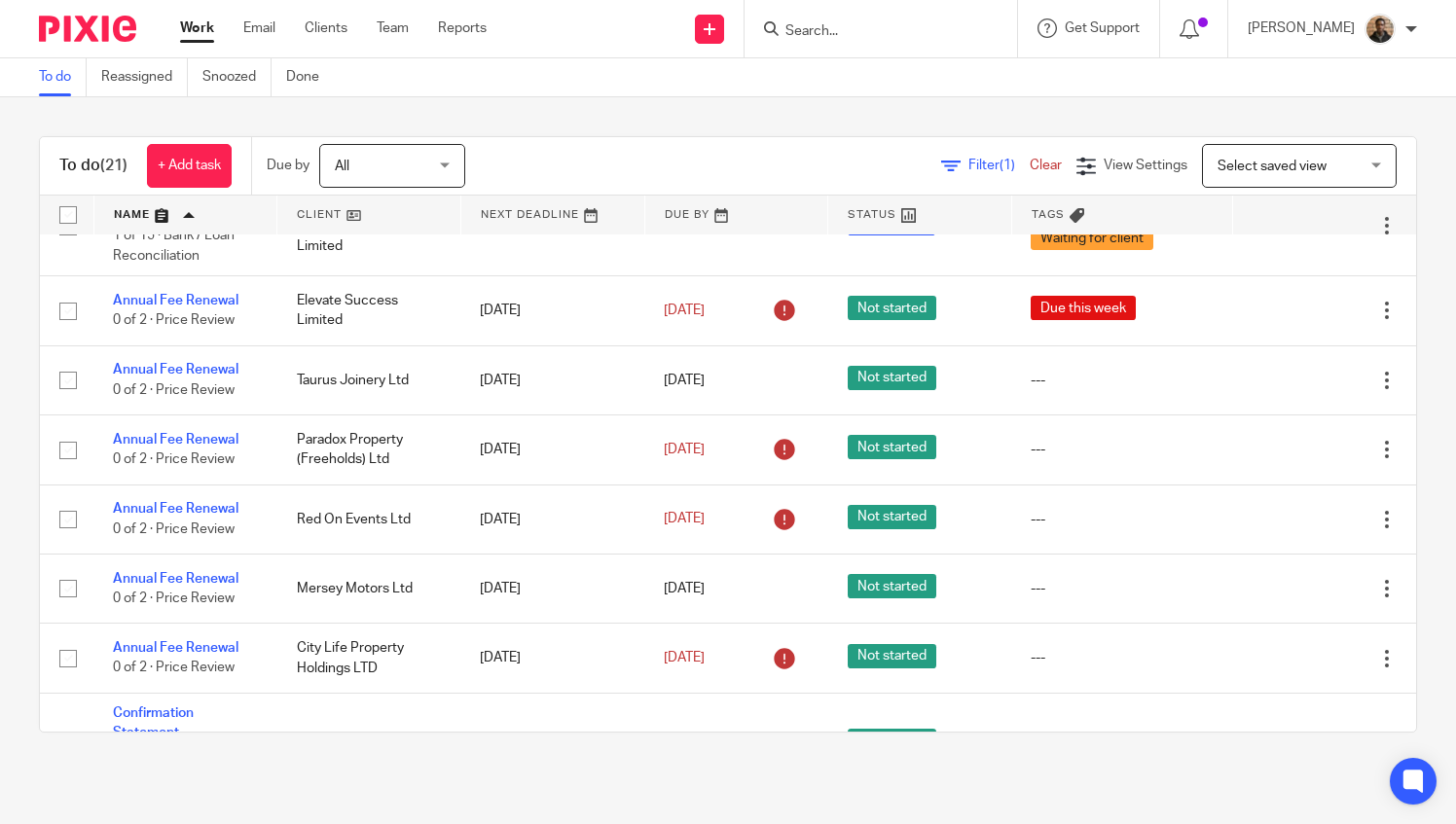
scroll to position [61, 0]
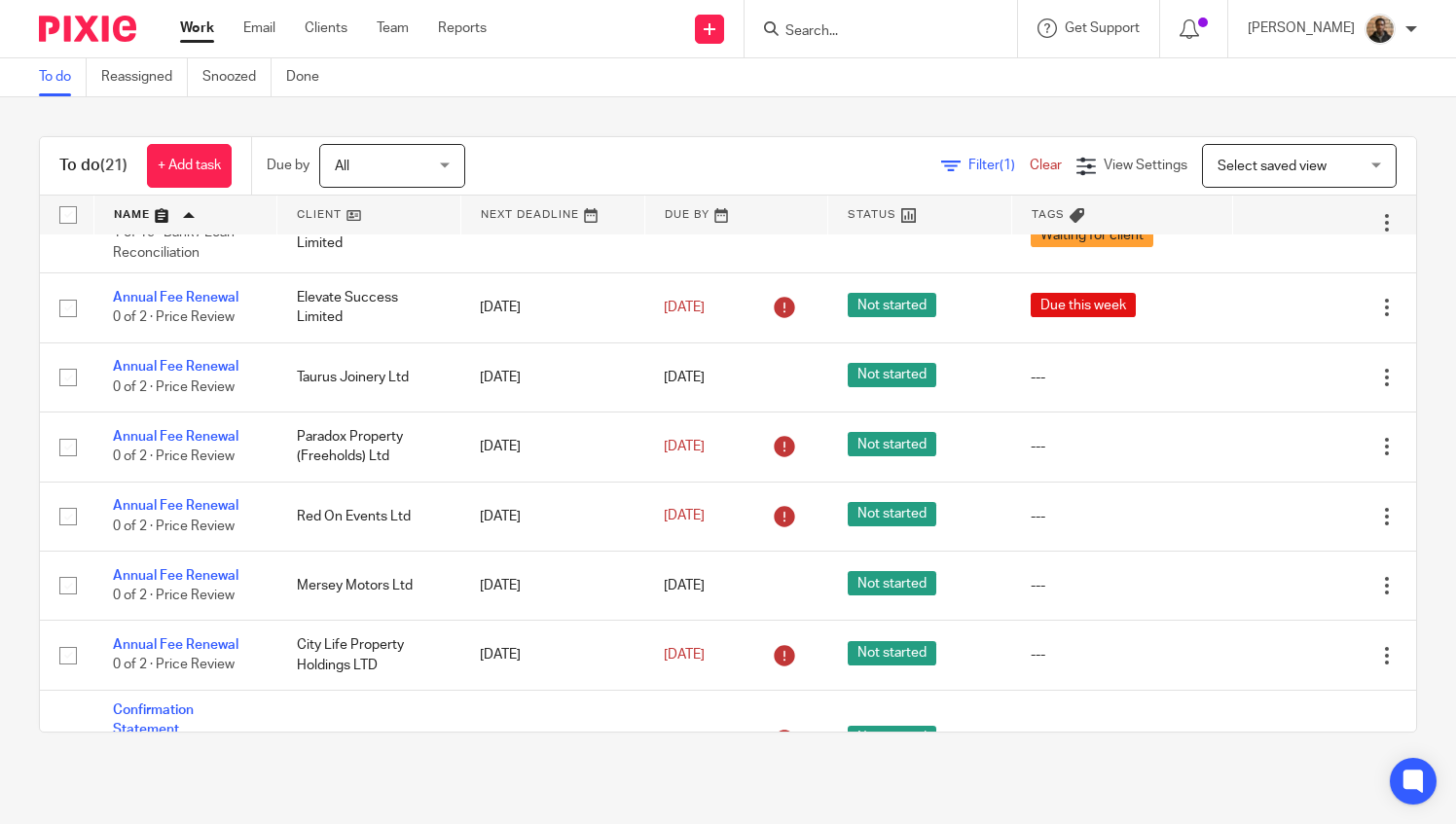
click at [888, 36] on input "Search" at bounding box center [871, 32] width 175 height 18
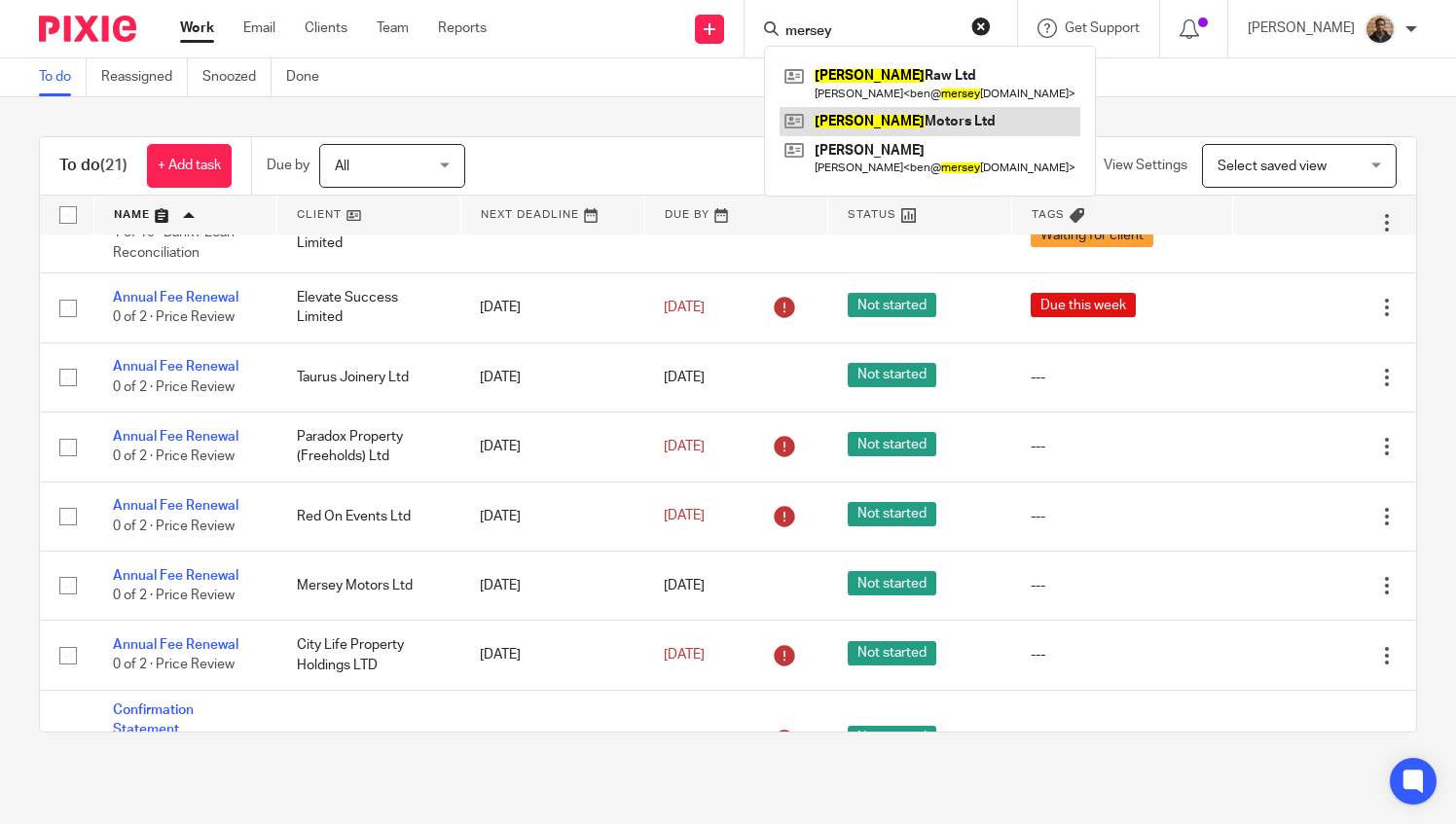
type input "mersey"
click at [898, 121] on link at bounding box center [929, 122] width 301 height 29
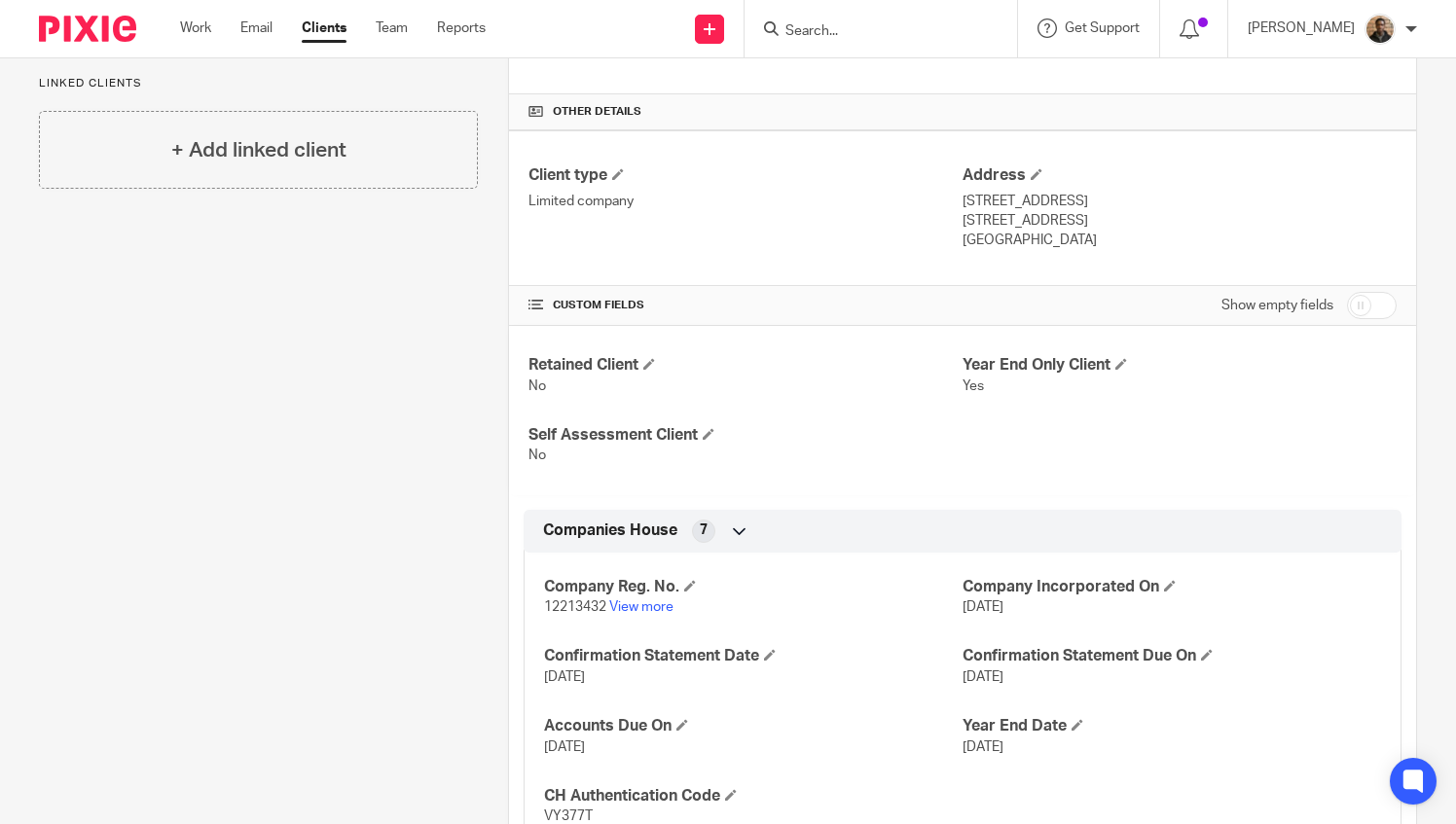
scroll to position [427, 0]
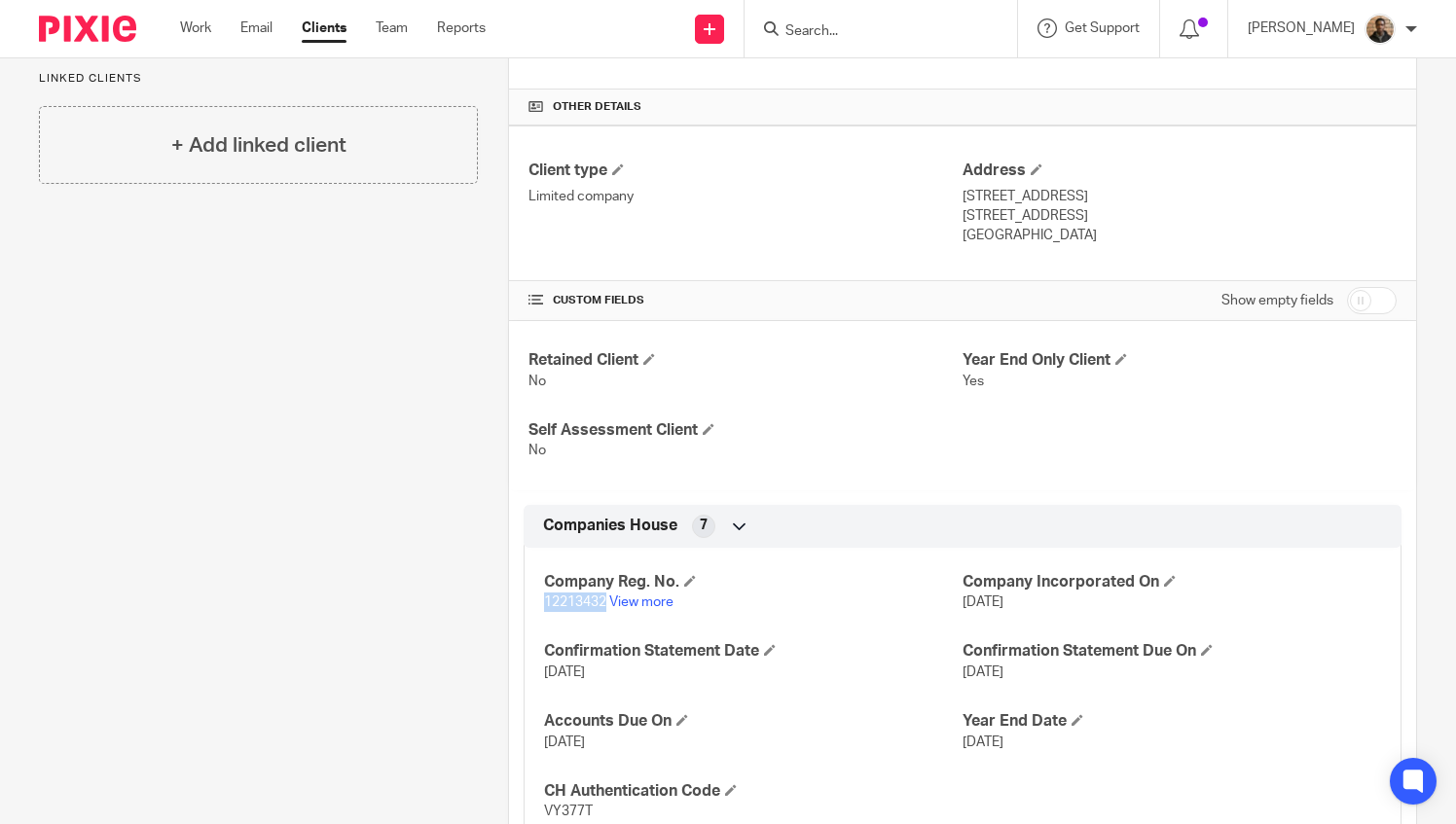
drag, startPoint x: 536, startPoint y: 597, endPoint x: 599, endPoint y: 607, distance: 63.8
click at [599, 607] on div "Company Reg. No. 12213432 View more Company Incorporated On [DATE] Confirmation…" at bounding box center [963, 690] width 878 height 314
copy span "12213432"
click at [635, 595] on link "View more" at bounding box center [641, 602] width 64 height 14
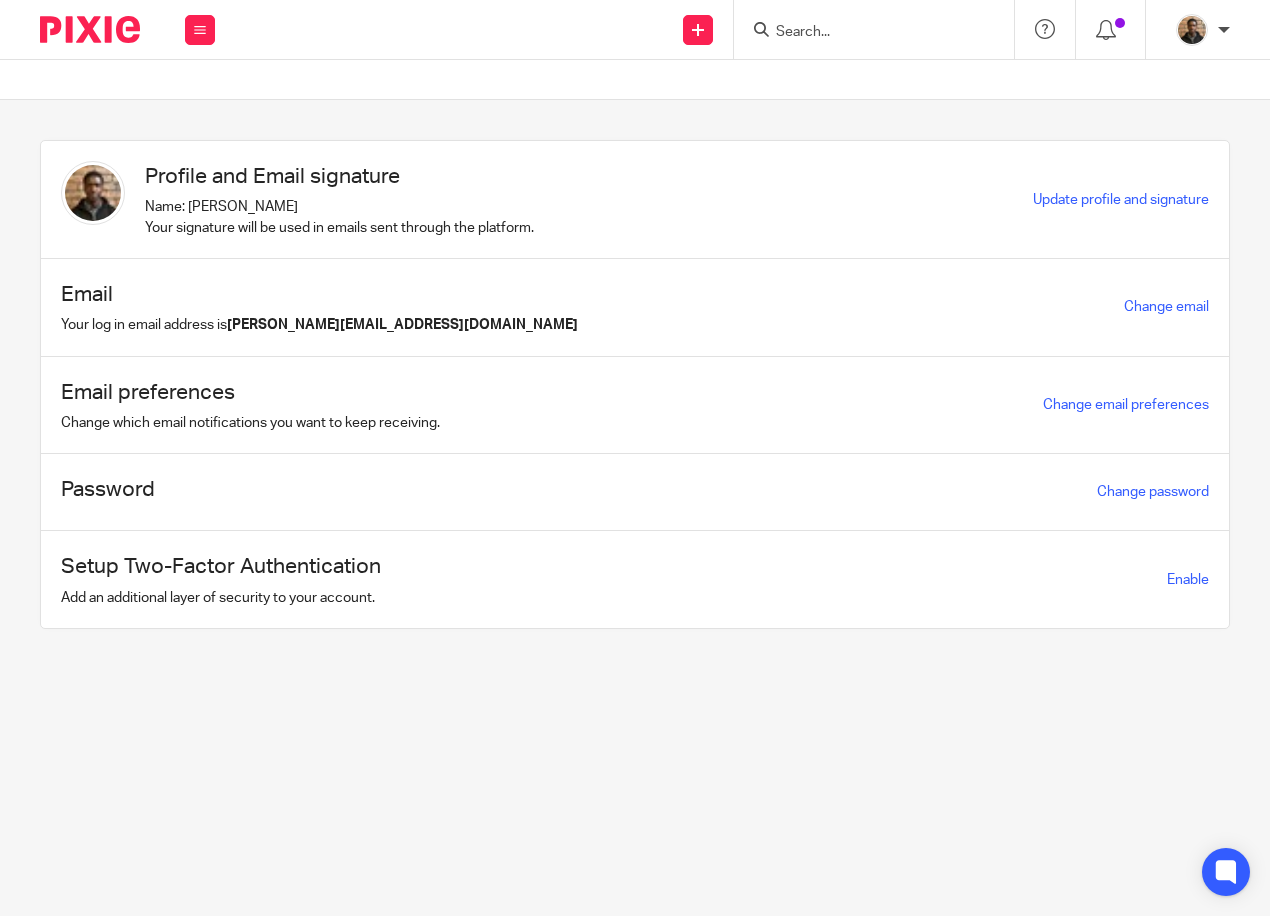
click at [810, 26] on input "Search" at bounding box center [864, 33] width 180 height 18
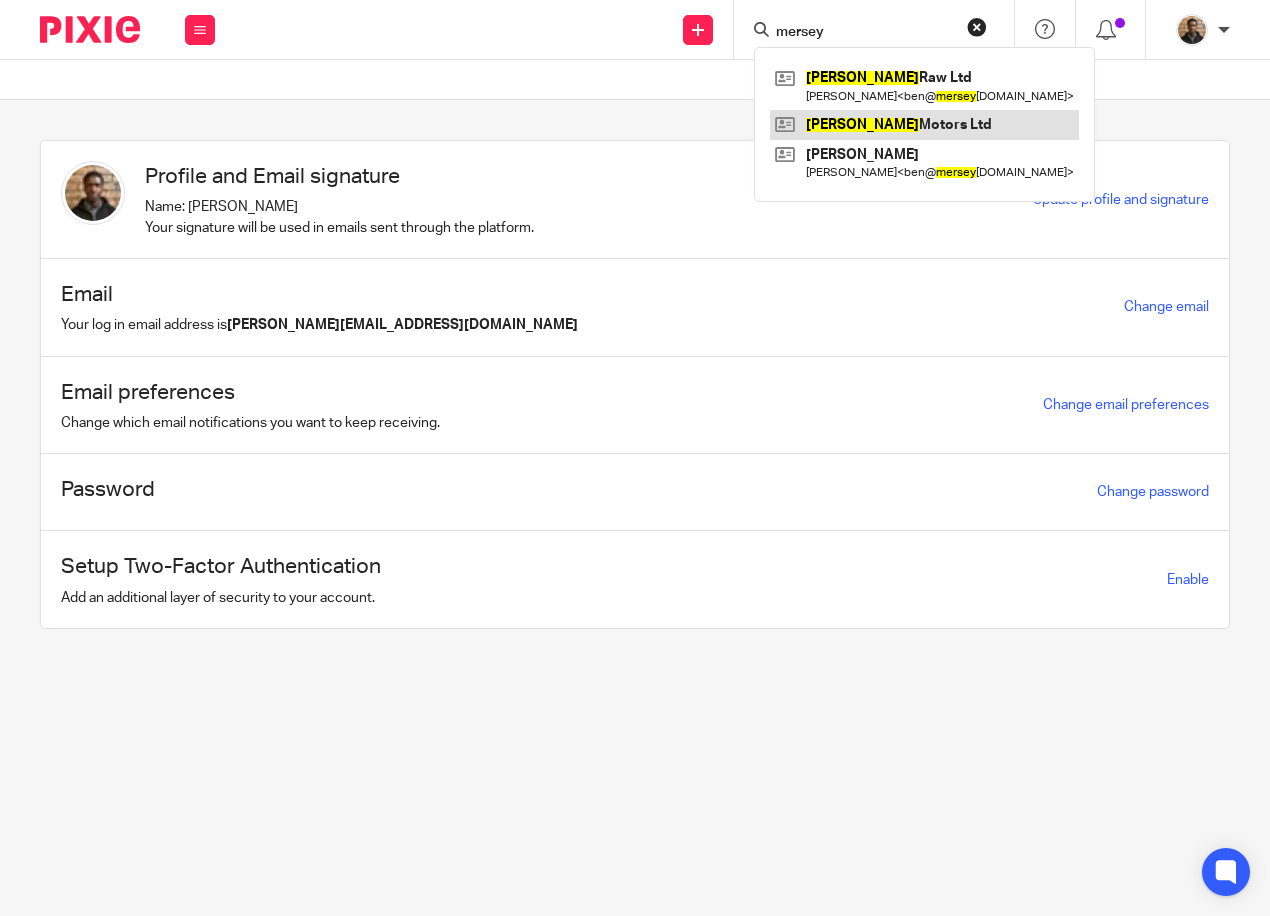
type input "mersey"
click at [877, 118] on link at bounding box center [924, 125] width 309 height 30
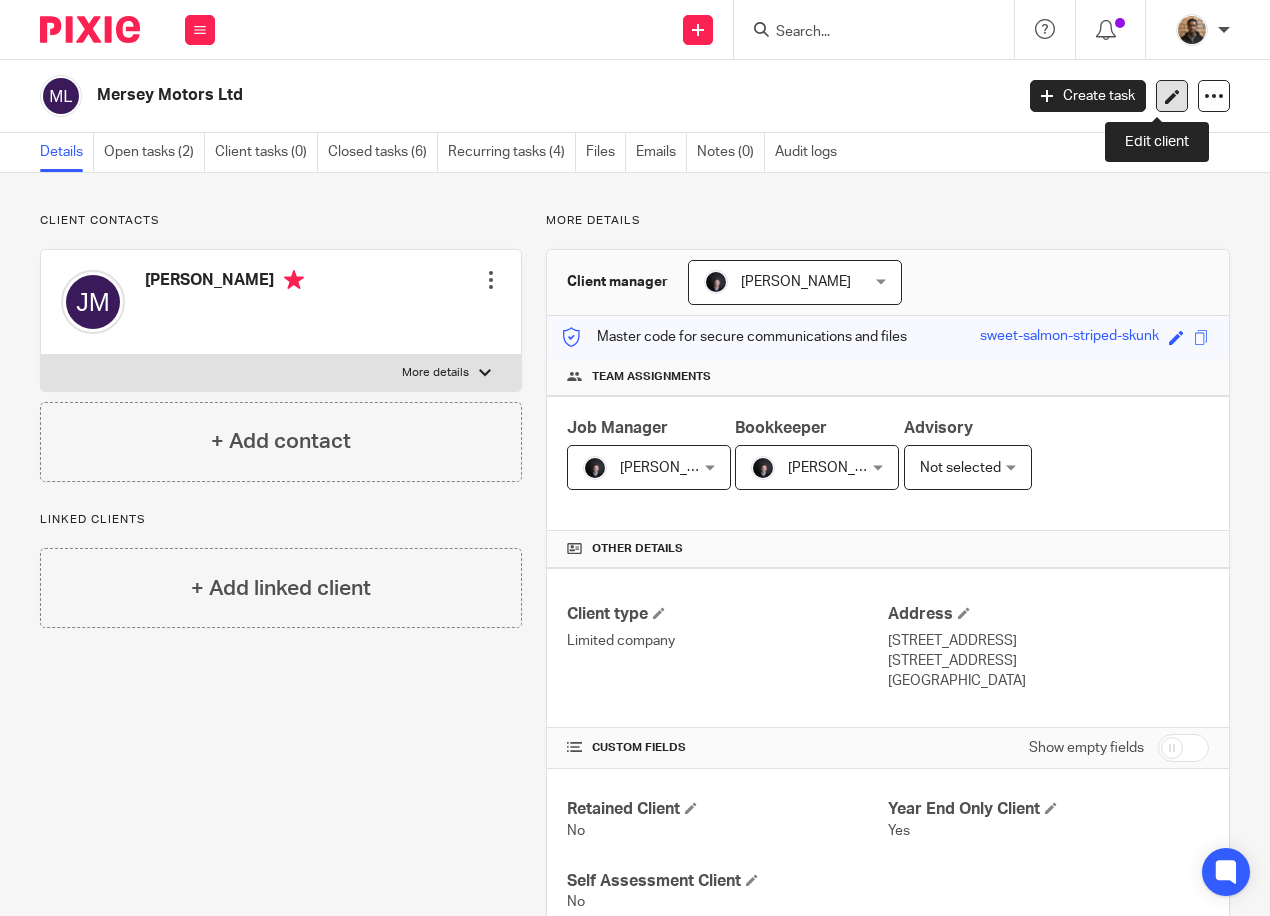
click at [1165, 103] on icon at bounding box center [1172, 96] width 15 height 15
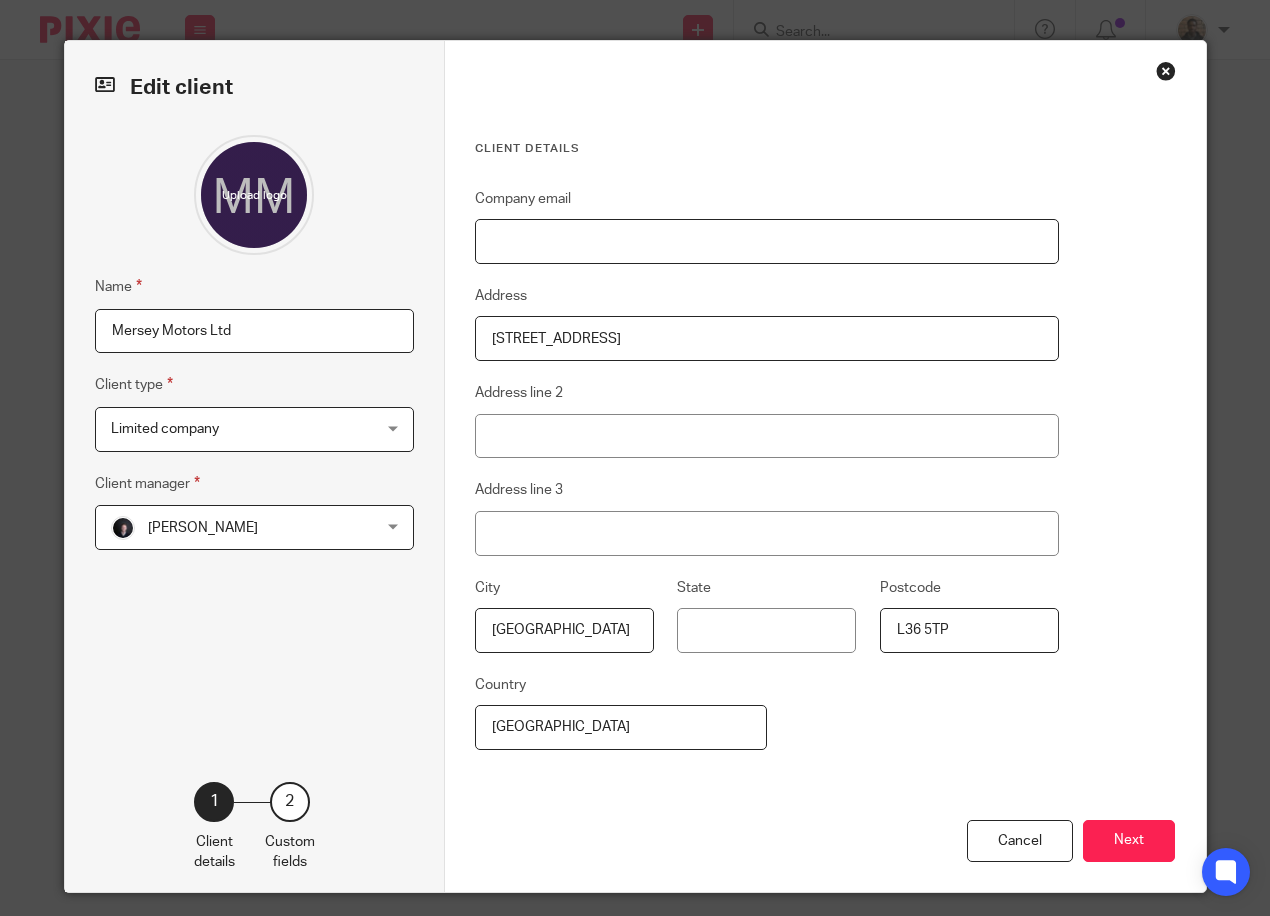
click at [608, 251] on input "Company email" at bounding box center [767, 241] width 584 height 45
paste input "[EMAIL_ADDRESS][DOMAIN_NAME]"
type input "[EMAIL_ADDRESS][DOMAIN_NAME]"
click at [855, 102] on div "Client details Company email merseymotorsltd@gmail.com Address 84 Acacia Acacia…" at bounding box center [825, 466] width 761 height 851
click at [1132, 850] on button "Next" at bounding box center [1129, 841] width 92 height 43
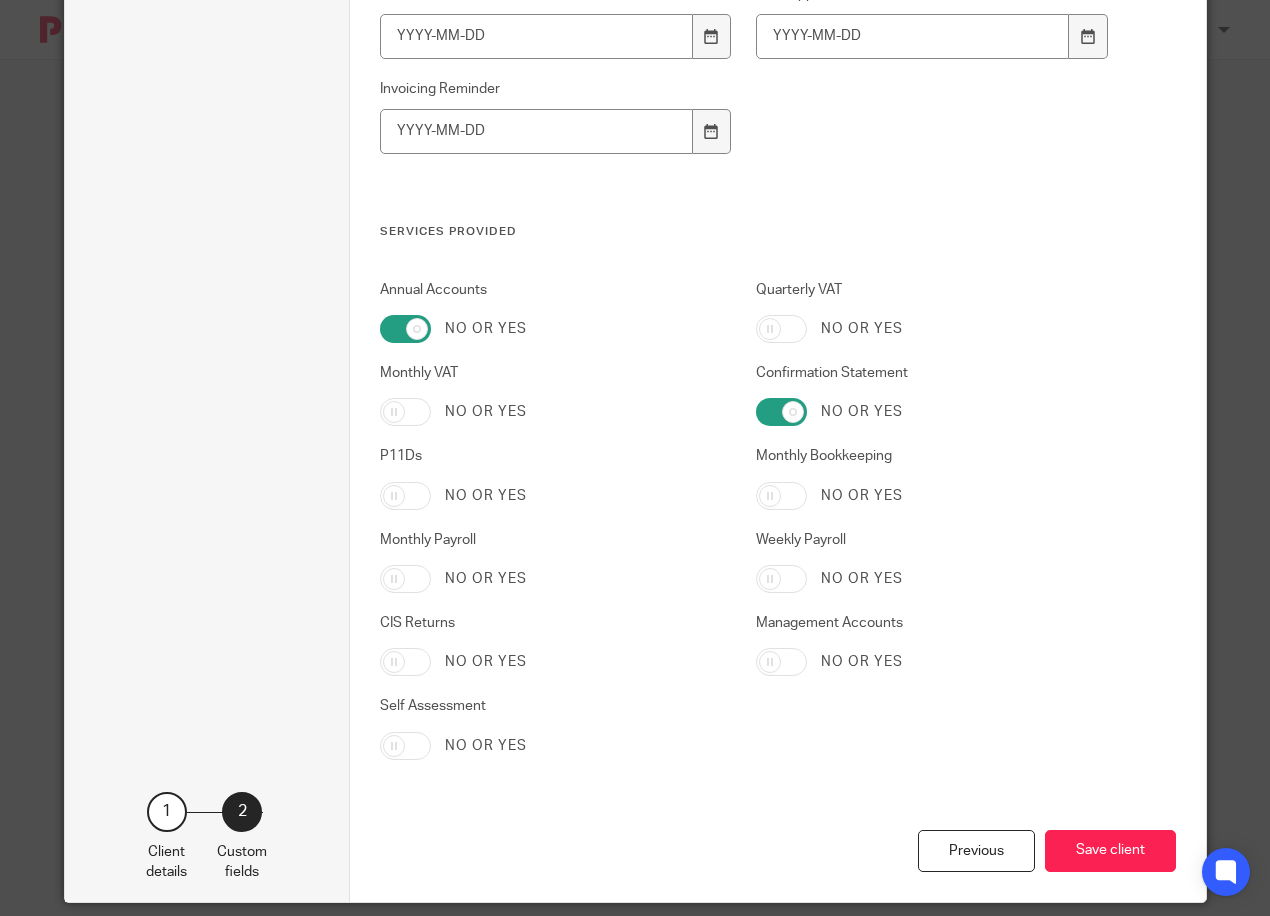
scroll to position [3994, 0]
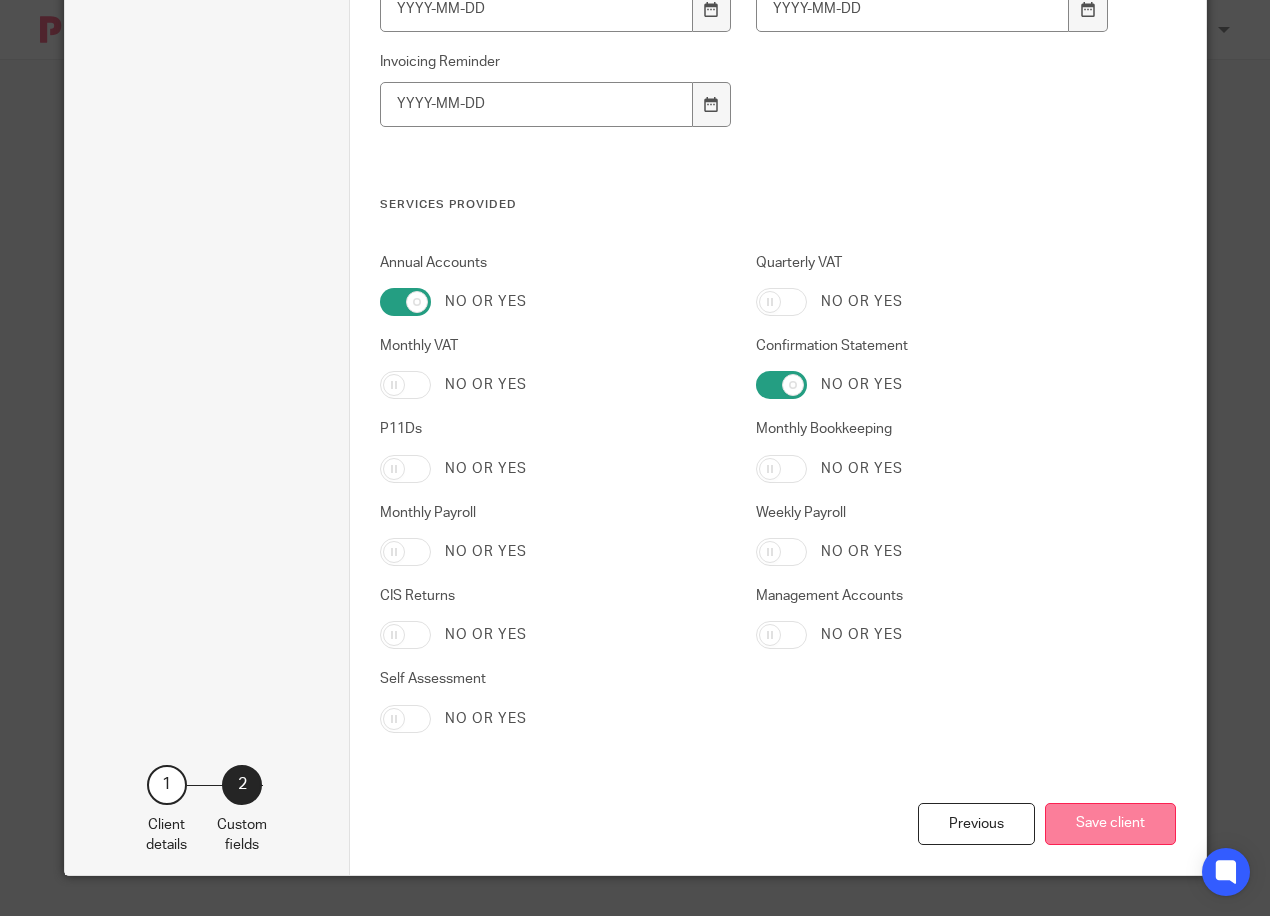
click at [1113, 827] on button "Save client" at bounding box center [1110, 824] width 131 height 43
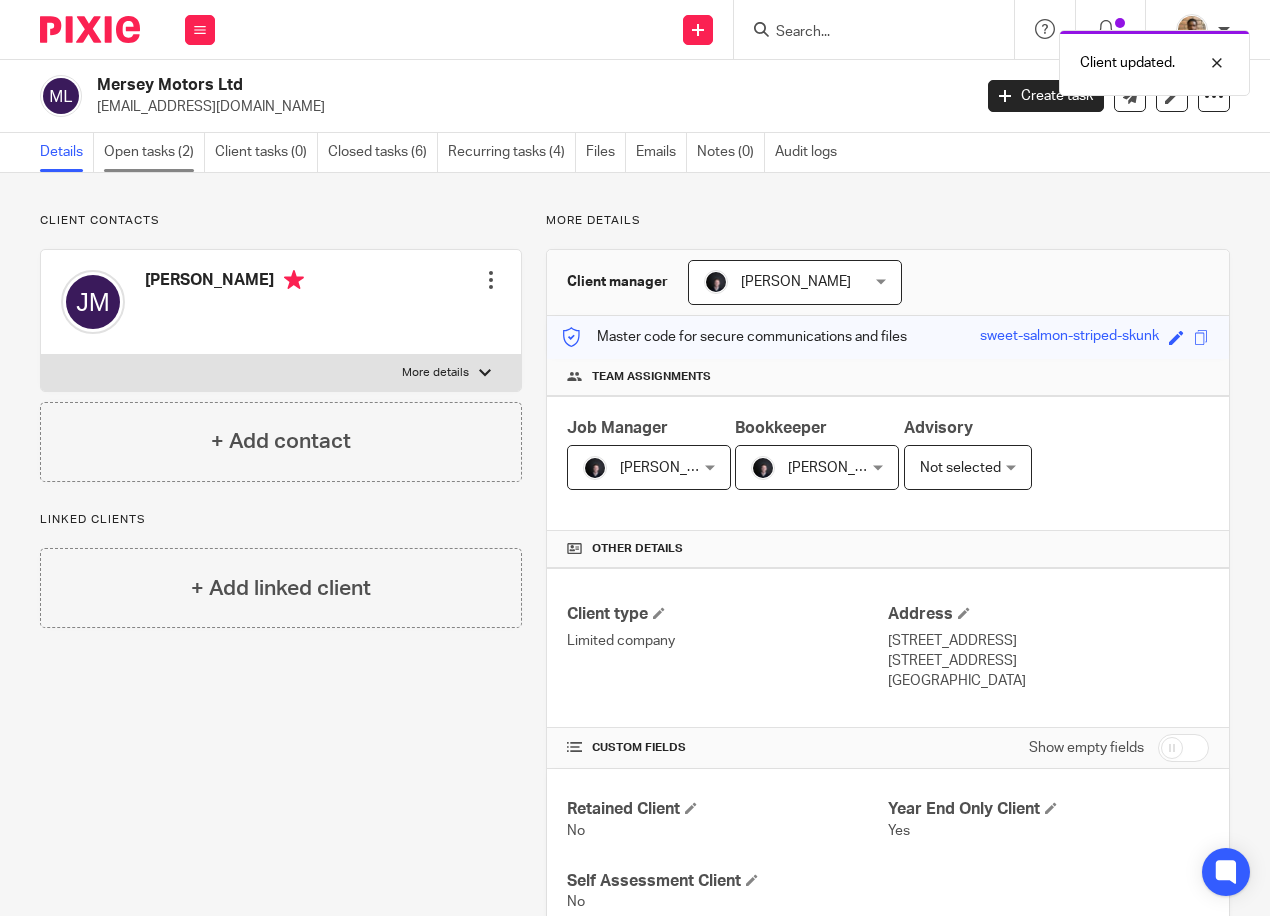
click at [178, 152] on link "Open tasks (2)" at bounding box center [154, 152] width 101 height 39
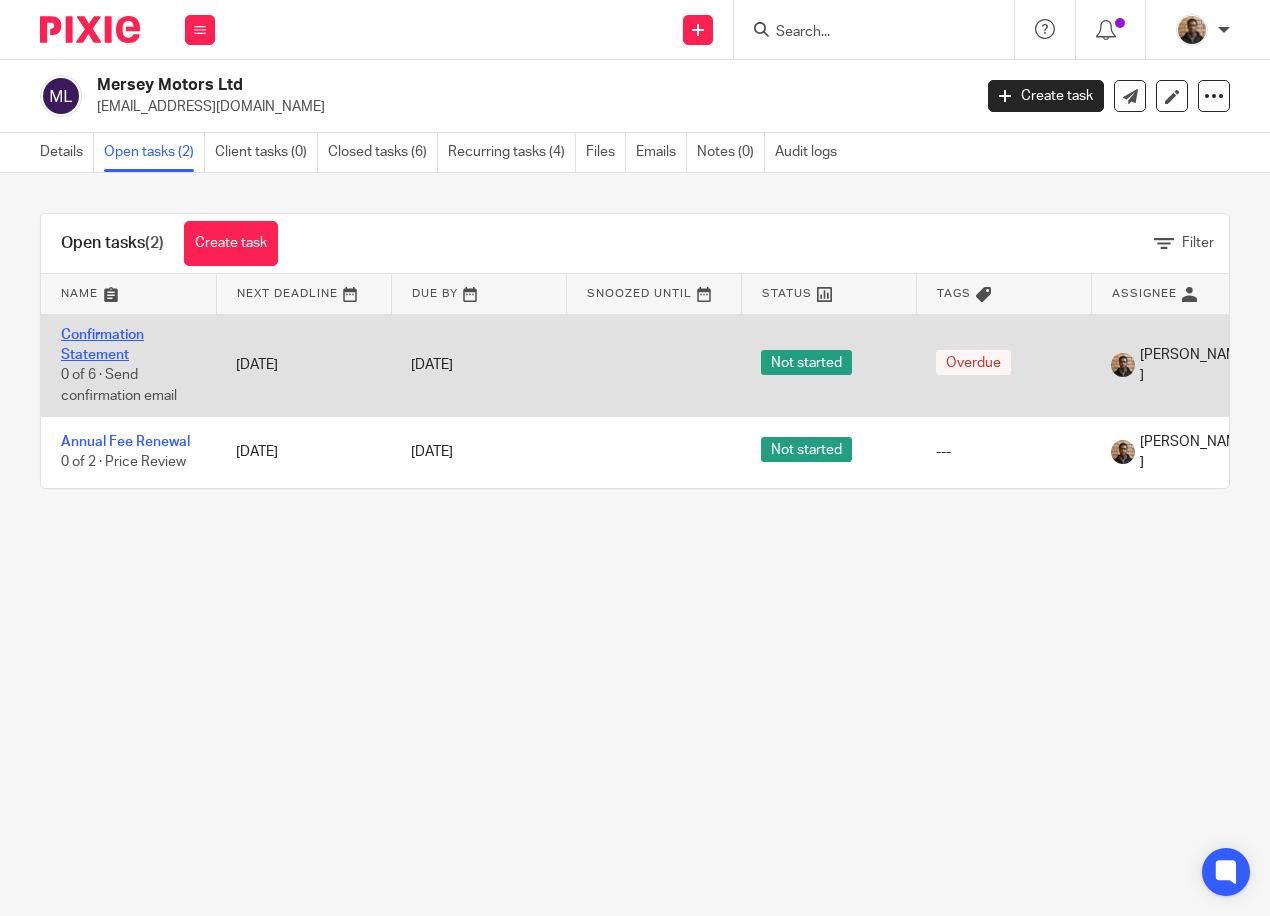
click at [119, 339] on link "Confirmation Statement" at bounding box center [102, 345] width 83 height 34
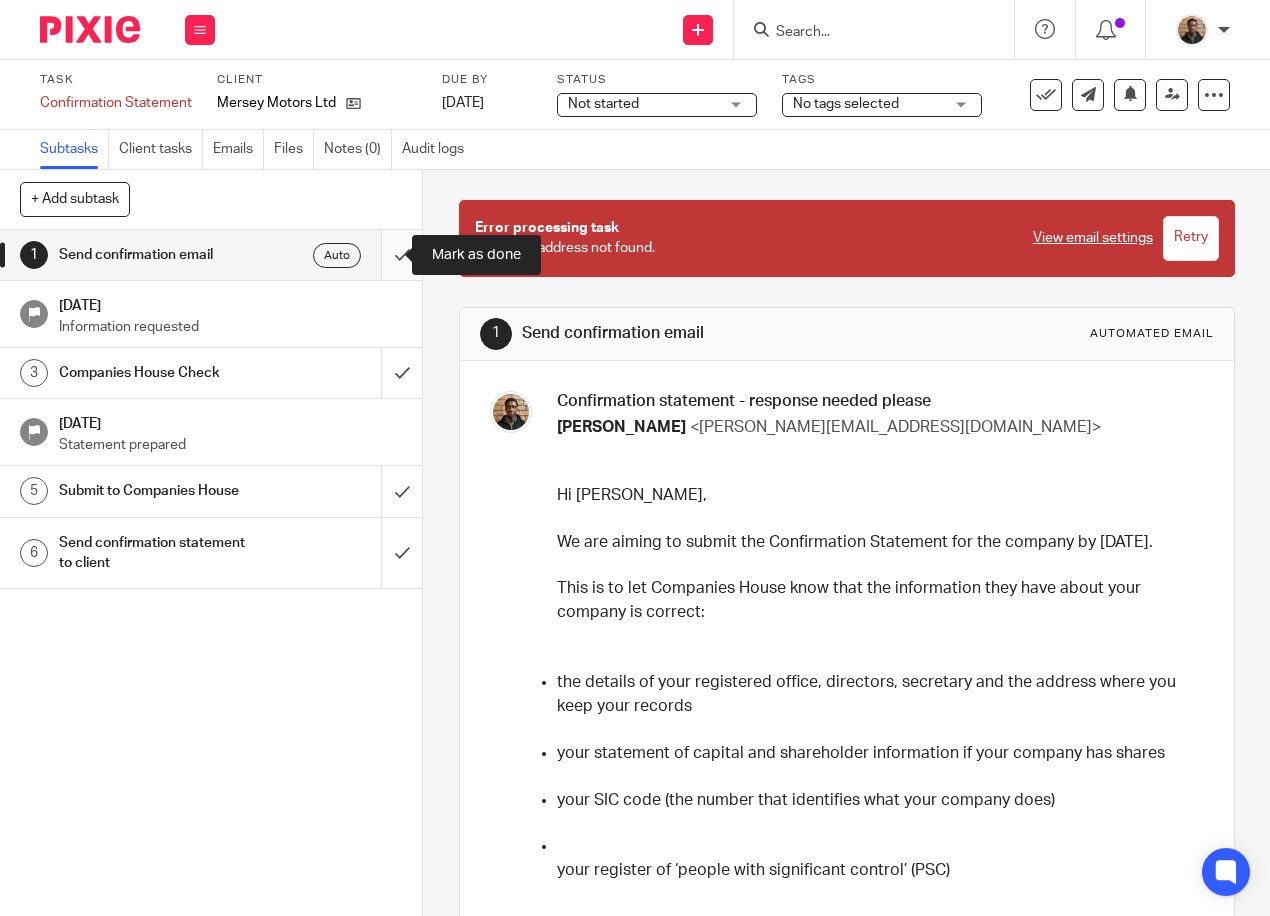
click at [380, 264] on input "submit" at bounding box center [211, 255] width 422 height 50
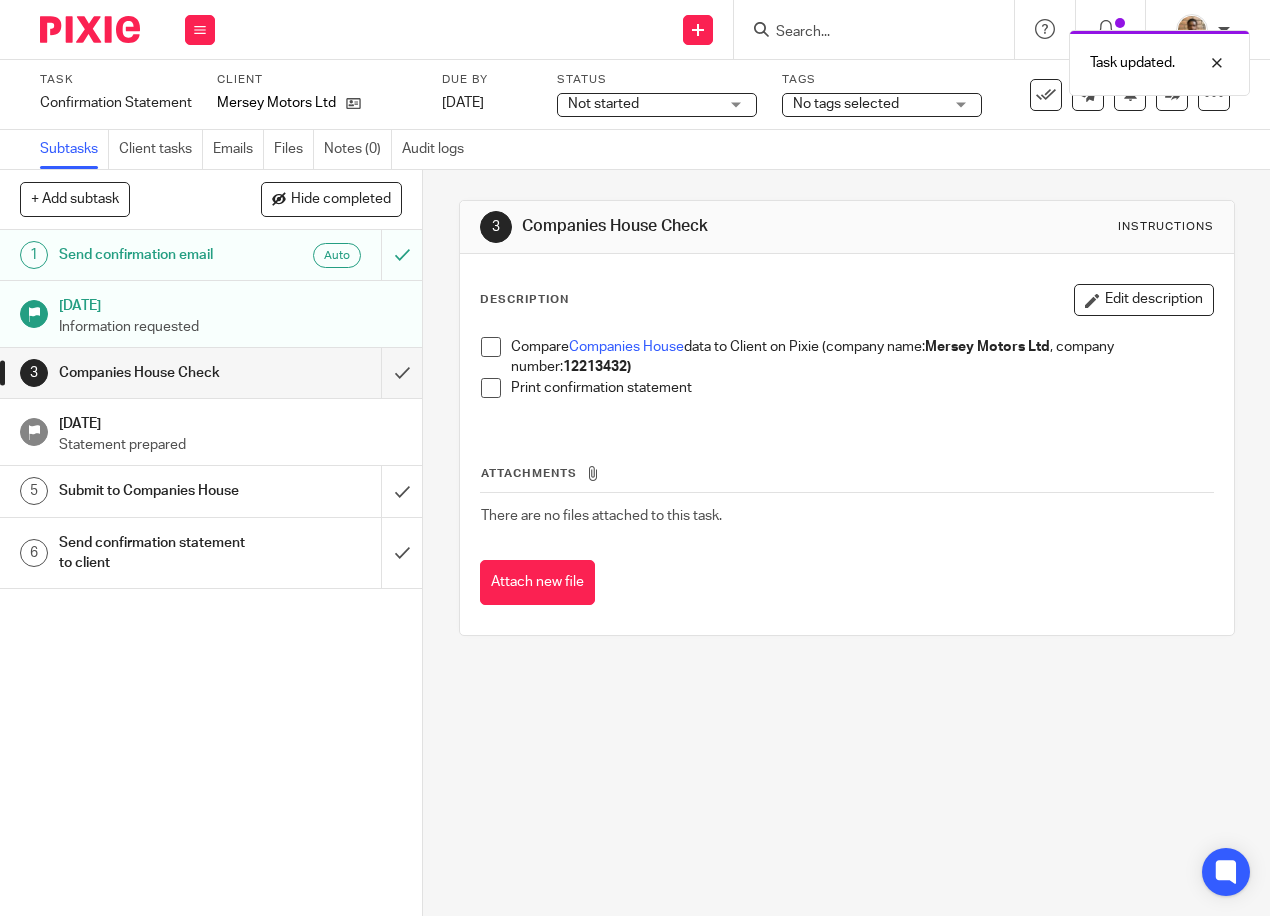
click at [488, 337] on span at bounding box center [491, 347] width 20 height 20
click at [486, 389] on span at bounding box center [491, 388] width 20 height 20
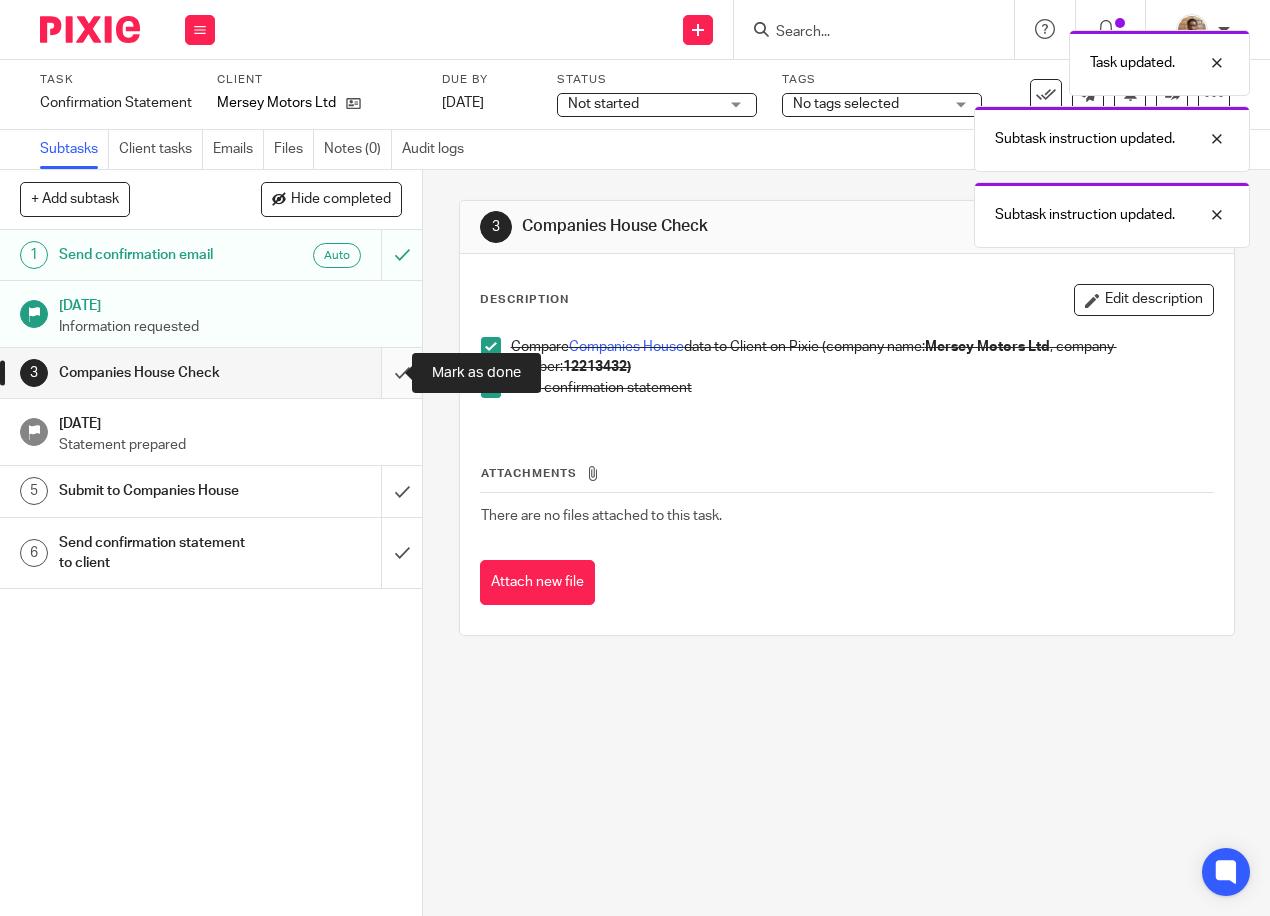
click at [362, 369] on input "submit" at bounding box center [211, 373] width 422 height 50
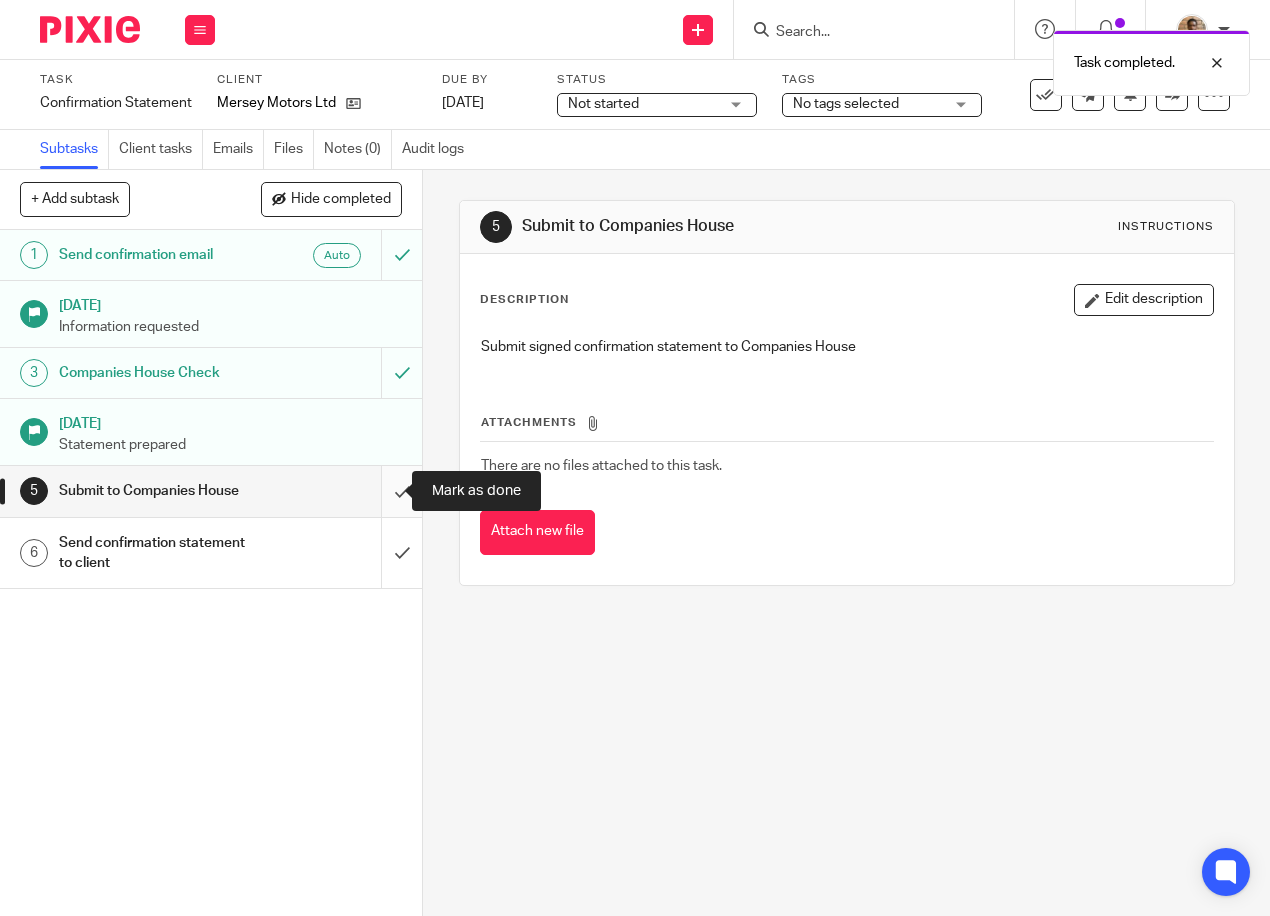
click at [372, 483] on input "submit" at bounding box center [211, 491] width 422 height 50
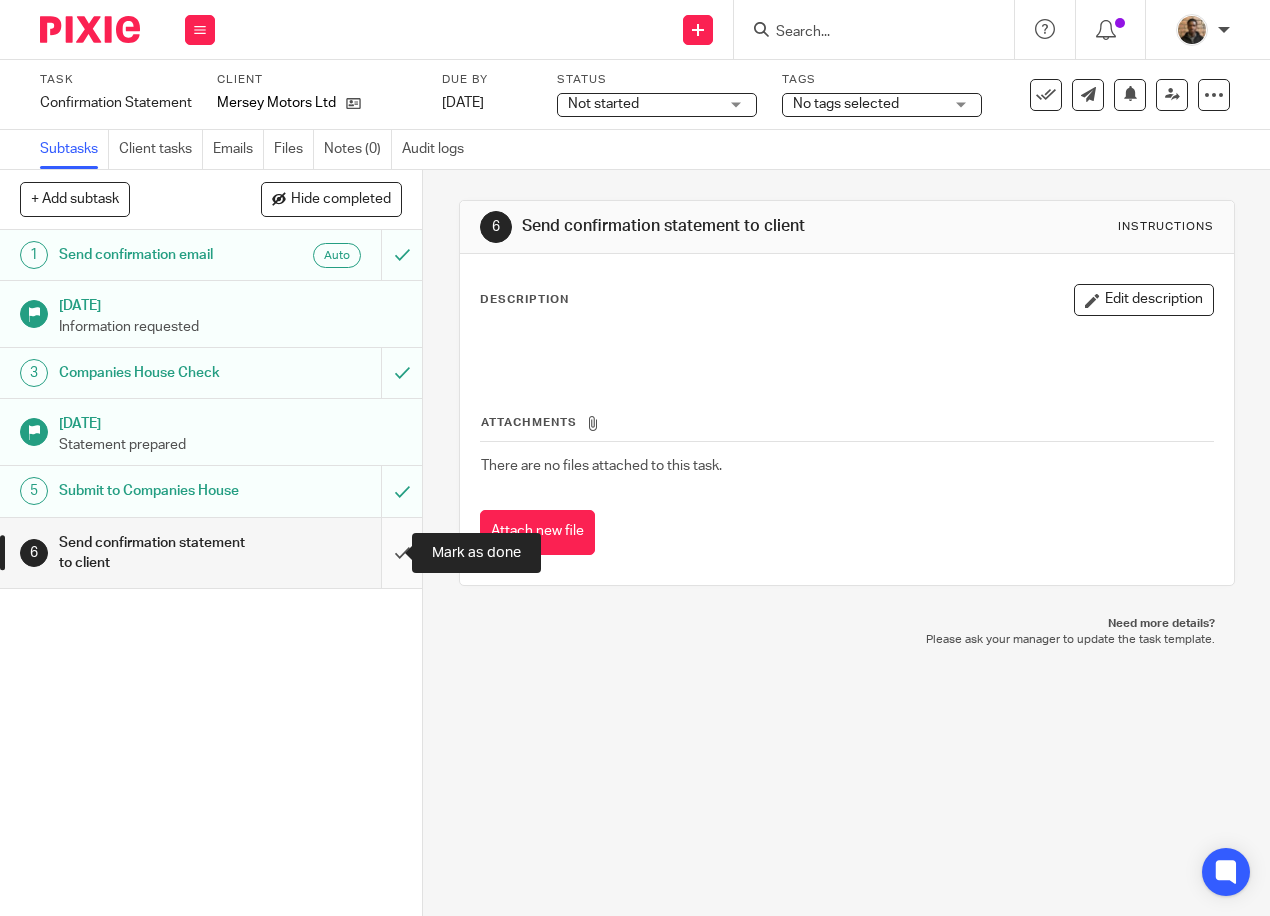
click at [387, 564] on input "submit" at bounding box center [211, 553] width 422 height 71
